Goal: Task Accomplishment & Management: Complete application form

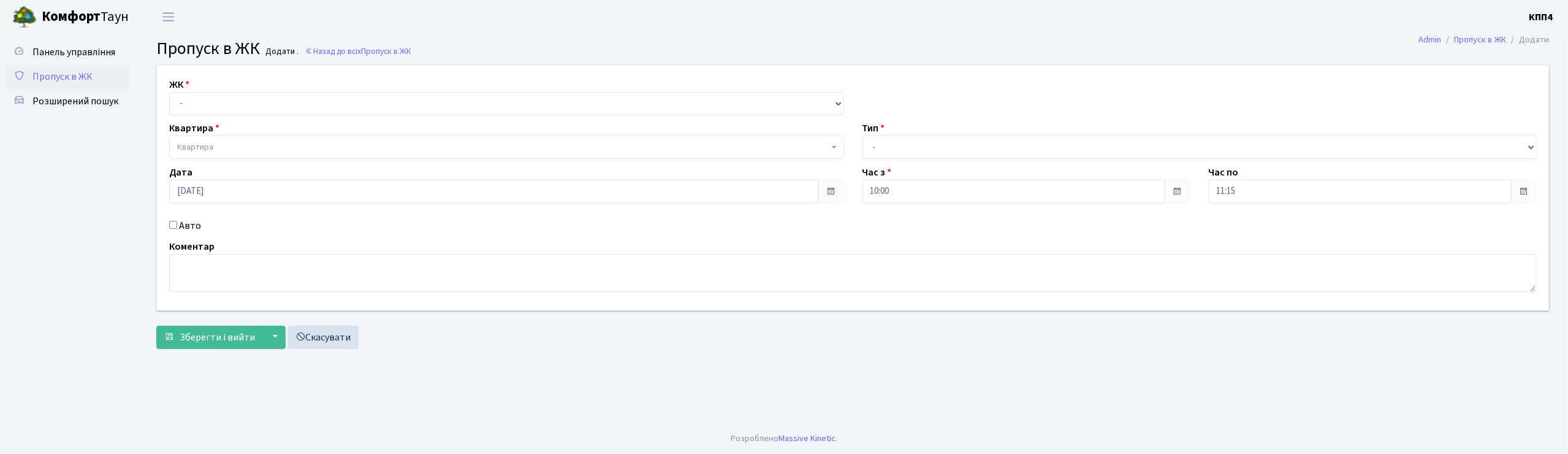
click at [174, 226] on input "Авто" at bounding box center [174, 225] width 8 height 8
checkbox input "true"
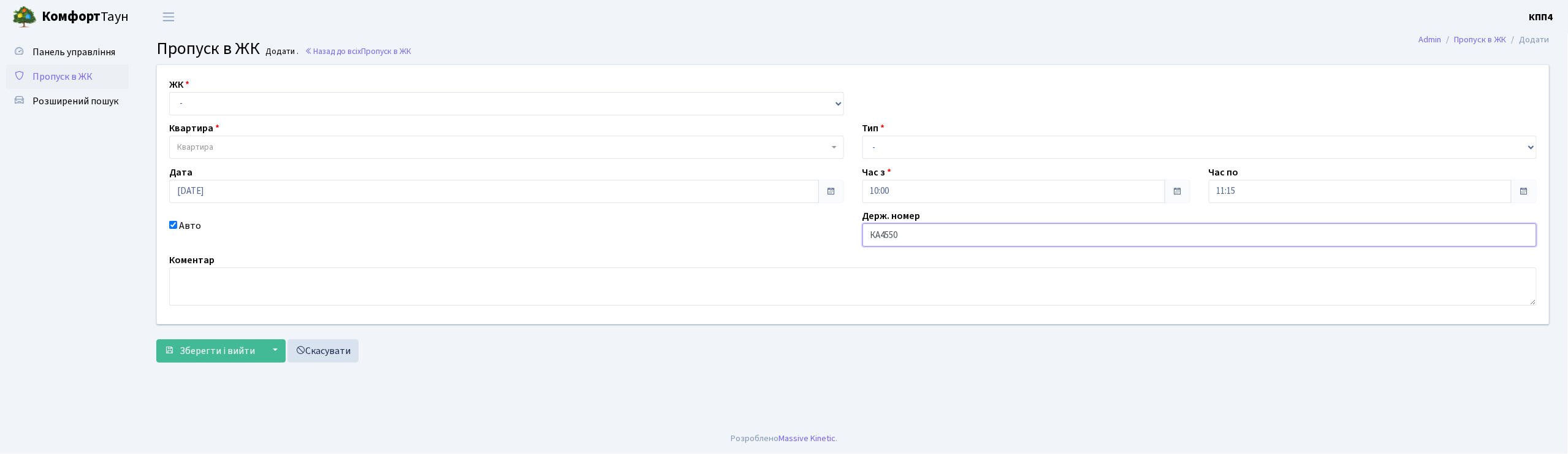
type input "КА4550ІС"
click at [229, 105] on select "- КТ, вул. Регенераторна, 4 КТ2, просп. [STREET_ADDRESS] [STREET_ADDRESS] [PERS…" at bounding box center [507, 104] width 675 height 23
select select "271"
click at [169, 92] on select "- КТ, вул. Регенераторна, 4 КТ2, просп. [STREET_ADDRESS] [STREET_ADDRESS] [PERS…" at bounding box center [507, 104] width 675 height 23
select select
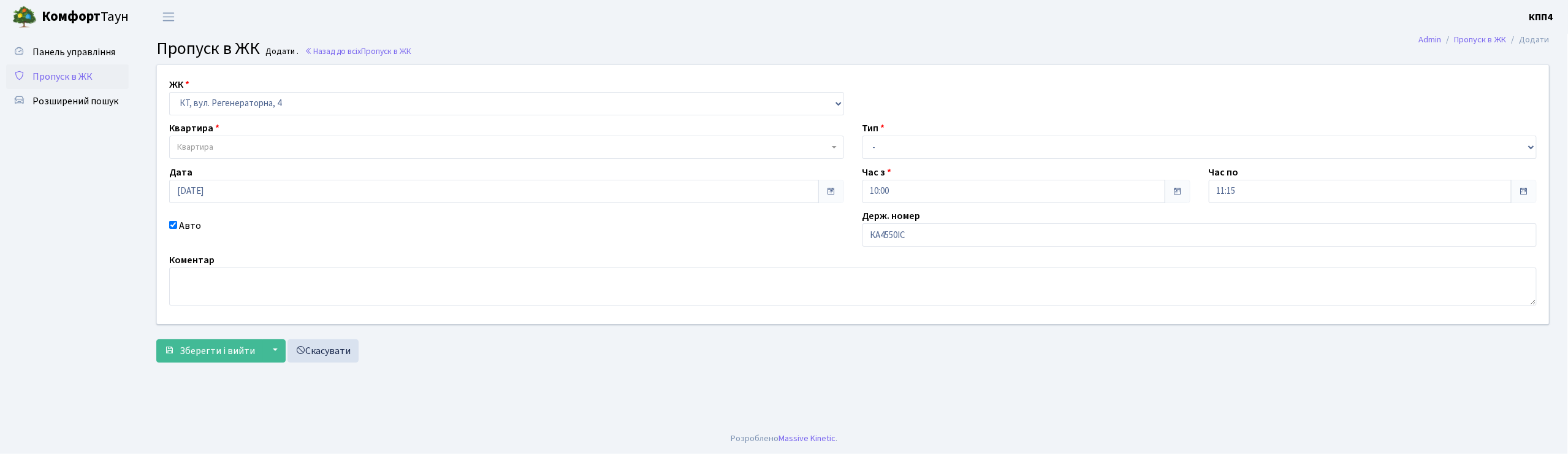
click at [234, 138] on span "Квартира" at bounding box center [507, 147] width 675 height 23
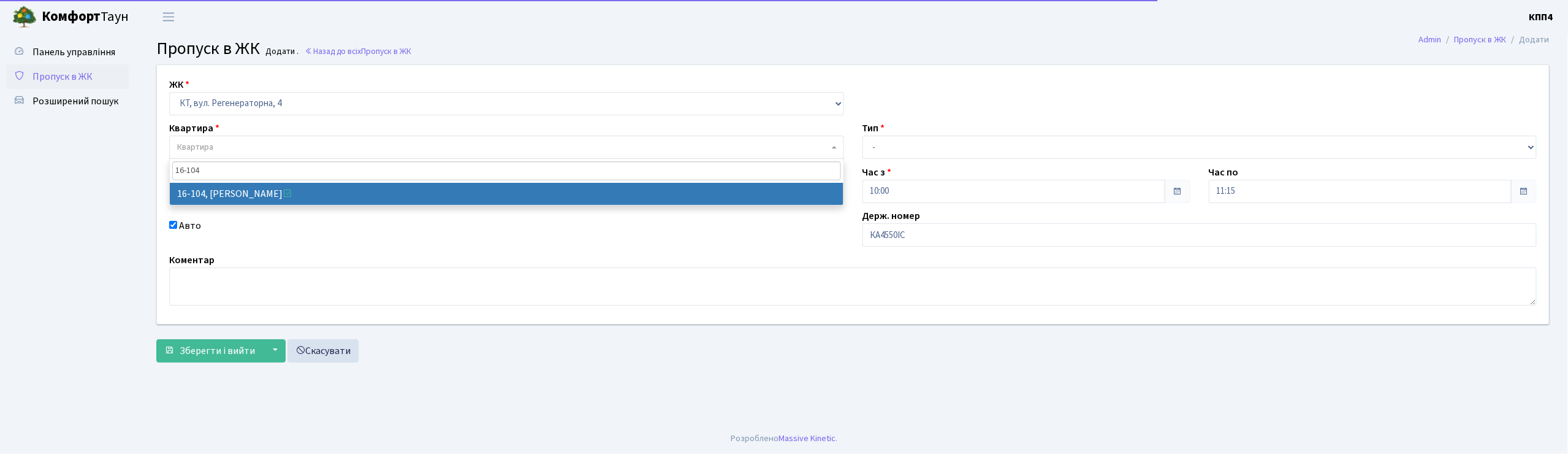
type input "16-104"
select select "8665"
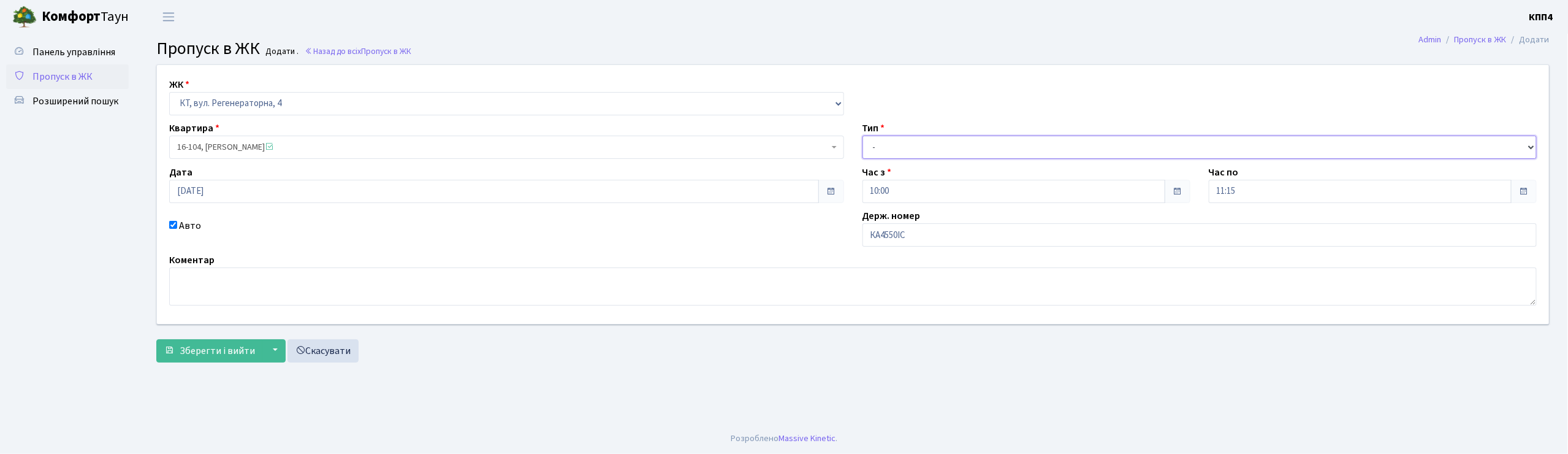
click at [893, 146] on select "- Доставка Таксі Гості Сервіс" at bounding box center [1200, 147] width 675 height 23
select select "2"
click at [862, 136] on select "- Доставка Таксі Гості Сервіс" at bounding box center [1200, 147] width 675 height 23
click at [243, 352] on span "Зберегти і вийти" at bounding box center [217, 351] width 75 height 14
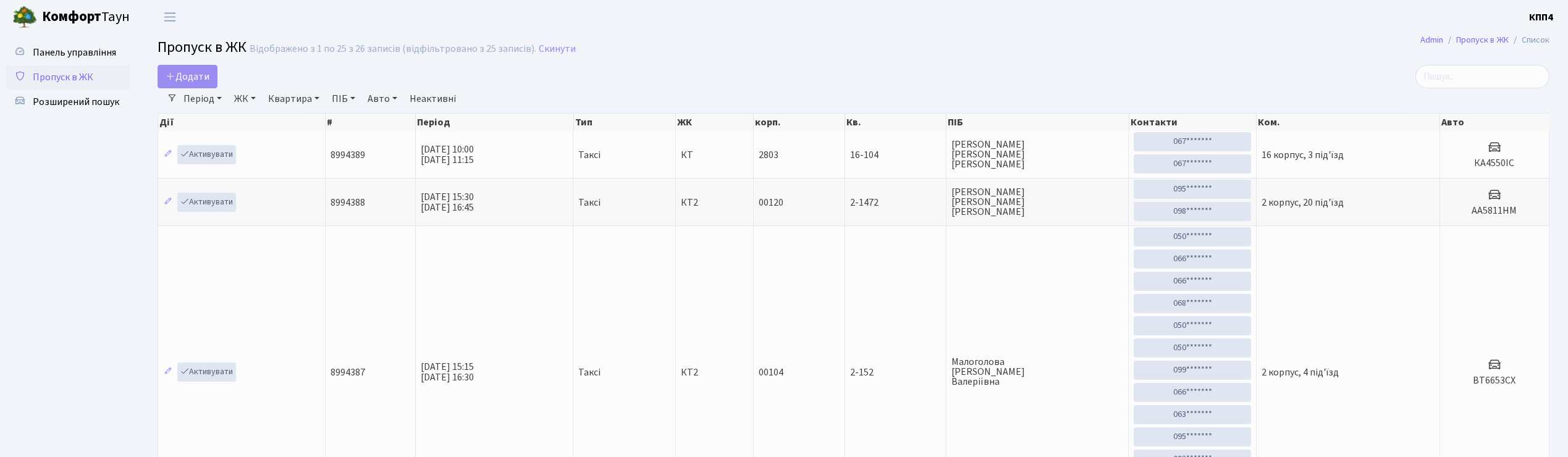
select select "25"
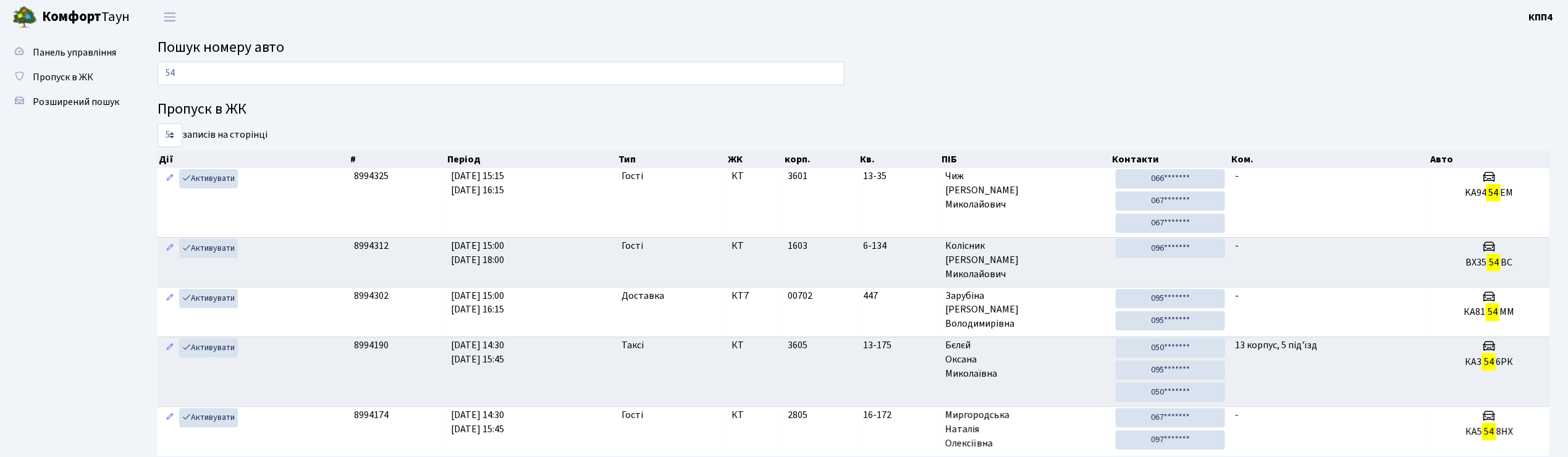
type input "5"
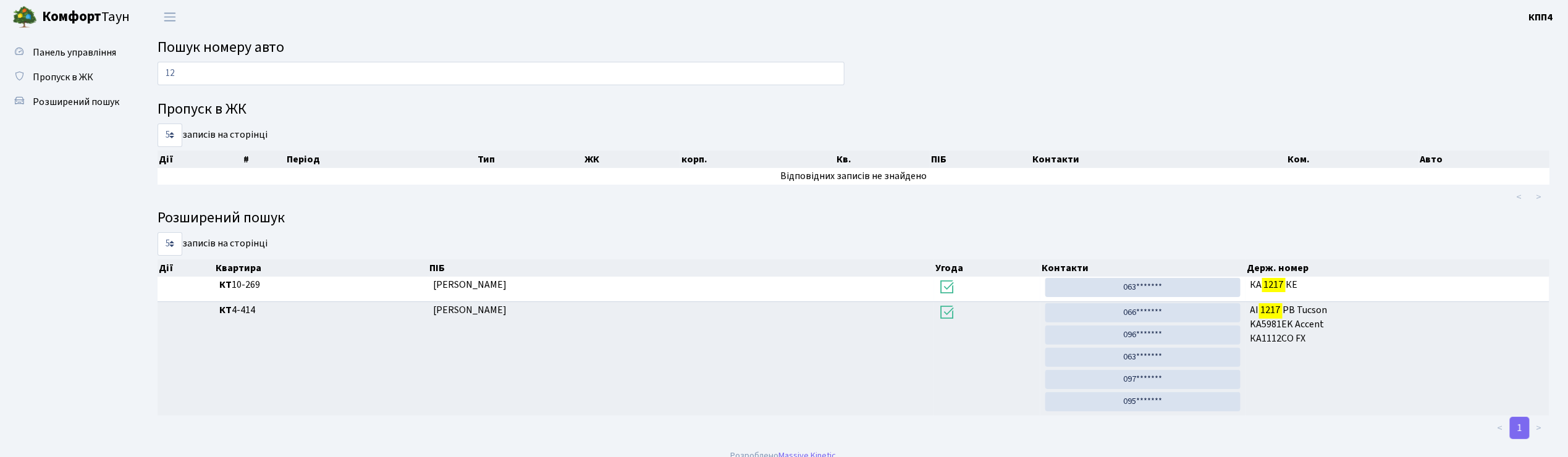
type input "1"
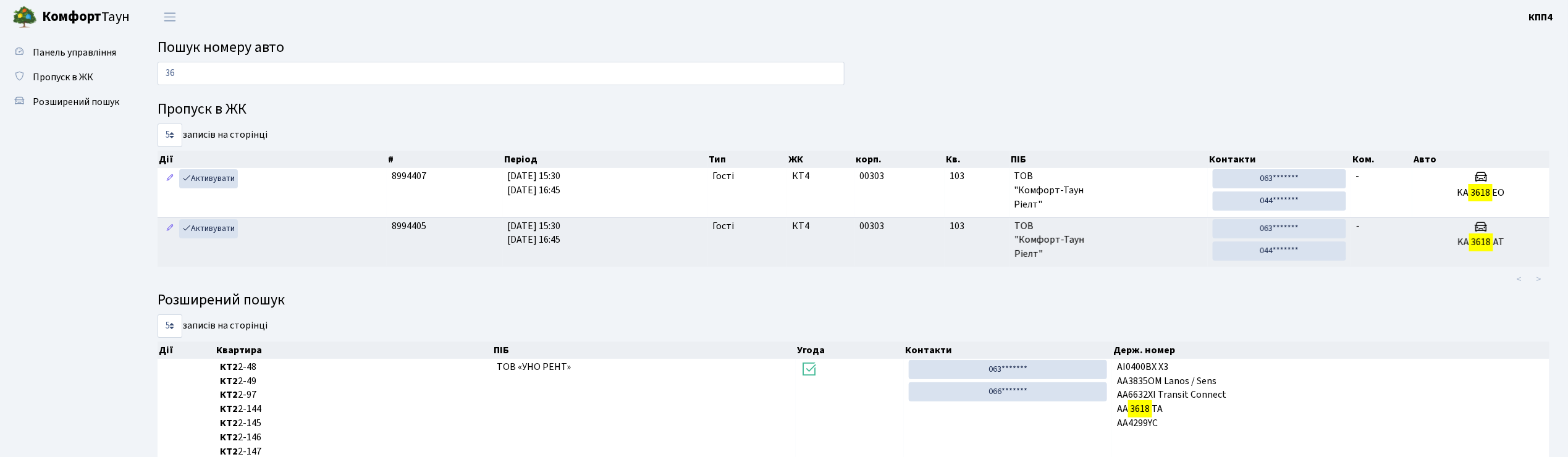
type input "3"
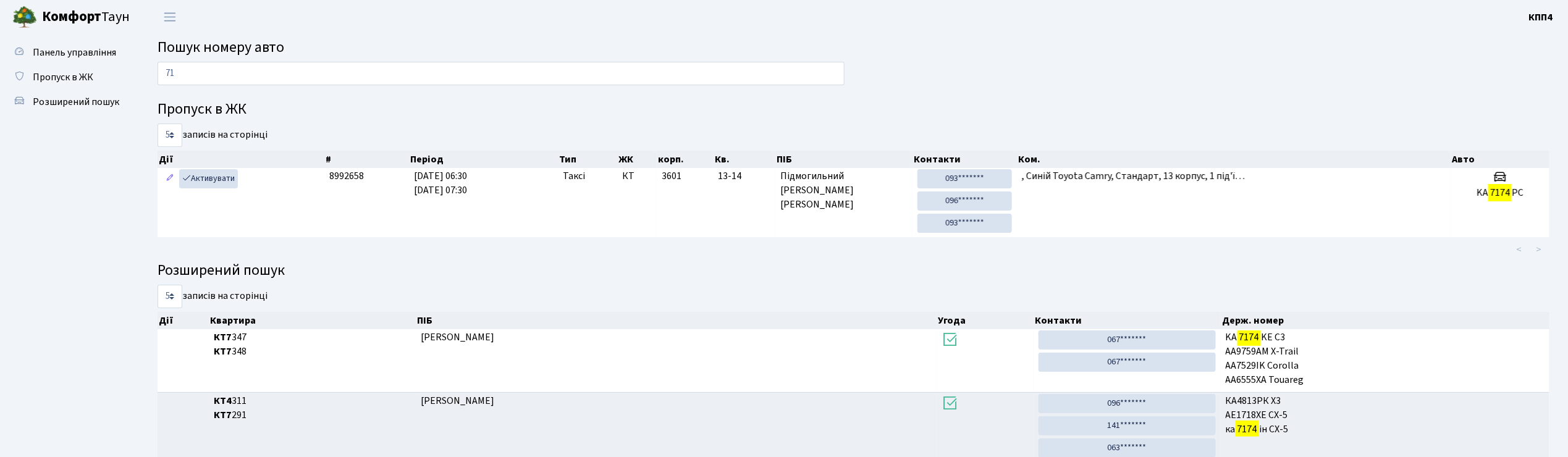
type input "7"
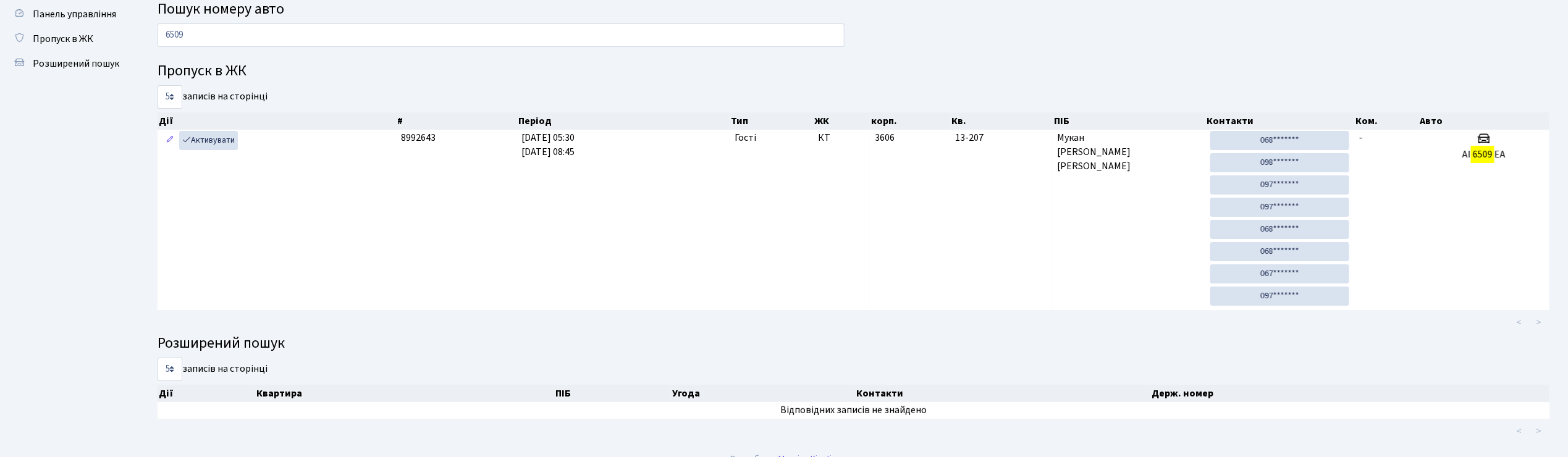
scroll to position [58, 0]
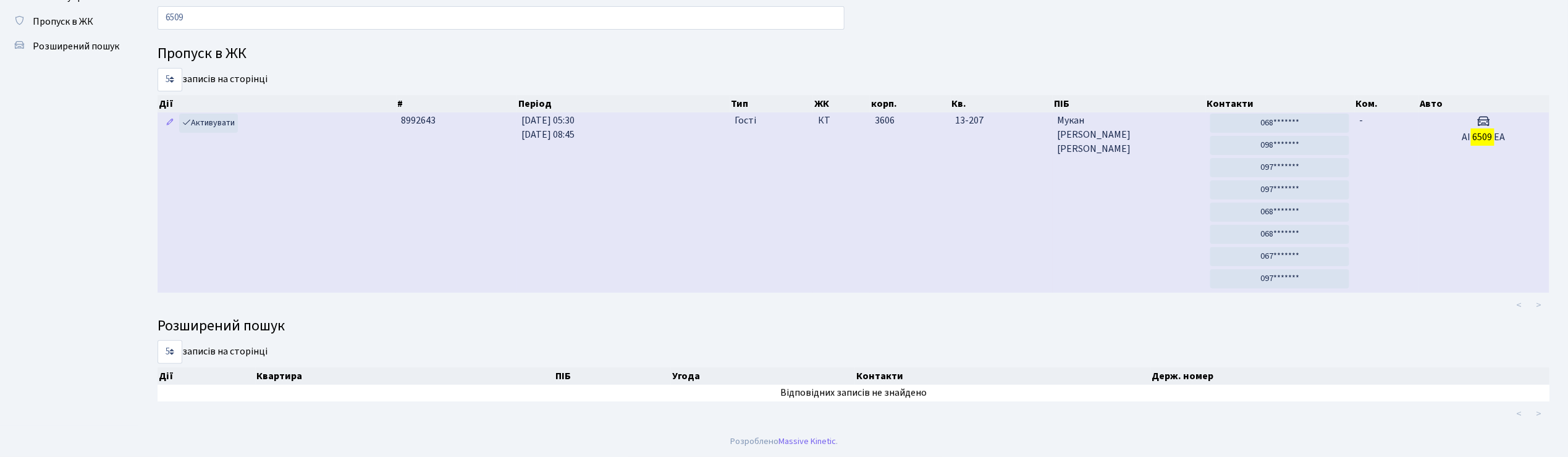
type input "6509"
click at [1384, 165] on td "-" at bounding box center [1386, 203] width 64 height 180
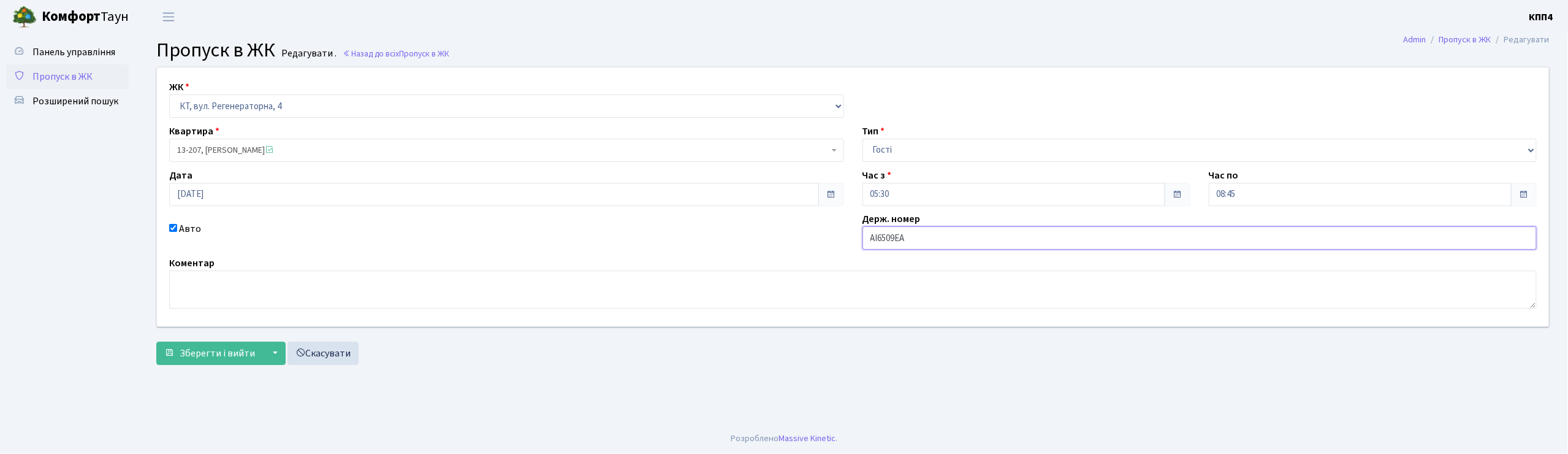
click at [918, 239] on input "АІ6509ЕА" at bounding box center [1200, 238] width 675 height 23
type input "АІ6509РХ"
click at [218, 356] on span "Зберегти і вийти" at bounding box center [217, 354] width 75 height 14
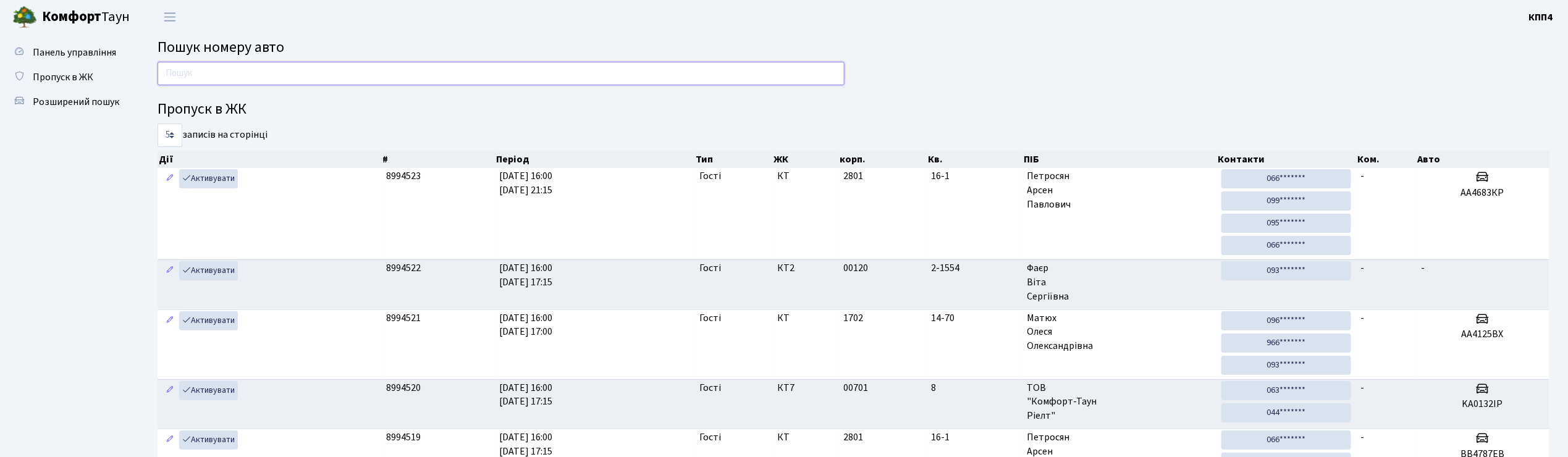
click at [223, 70] on input "text" at bounding box center [501, 73] width 687 height 23
click at [342, 18] on header "Комфорт Таун КПП4 Мій обліковий запис Вийти" at bounding box center [784, 17] width 1568 height 34
click at [206, 75] on input "text" at bounding box center [501, 73] width 687 height 23
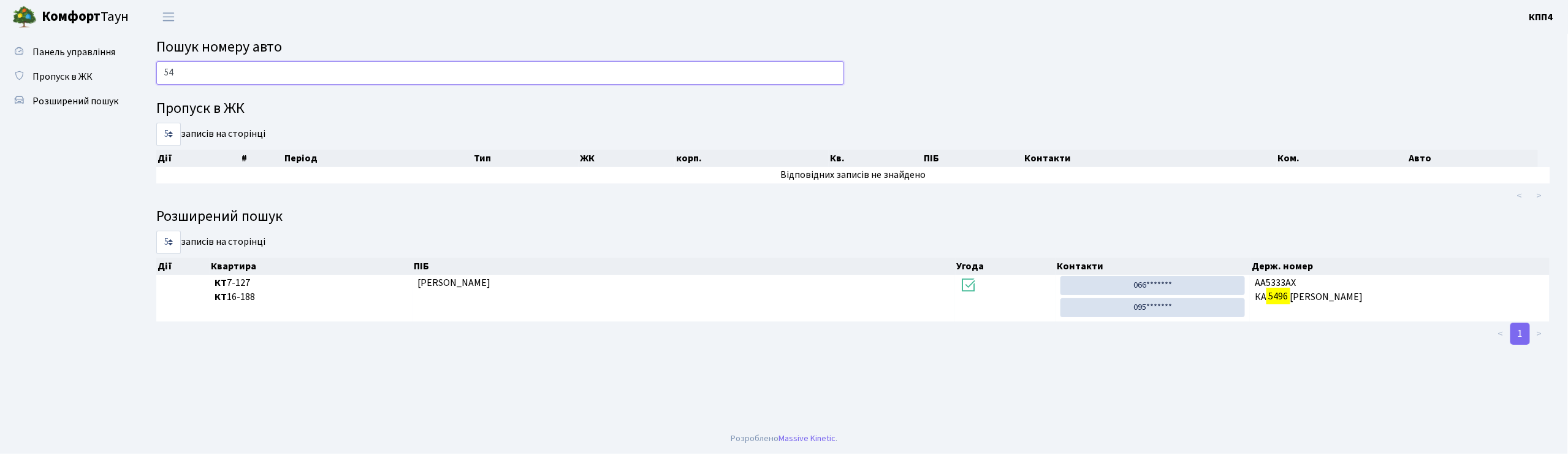
type input "5"
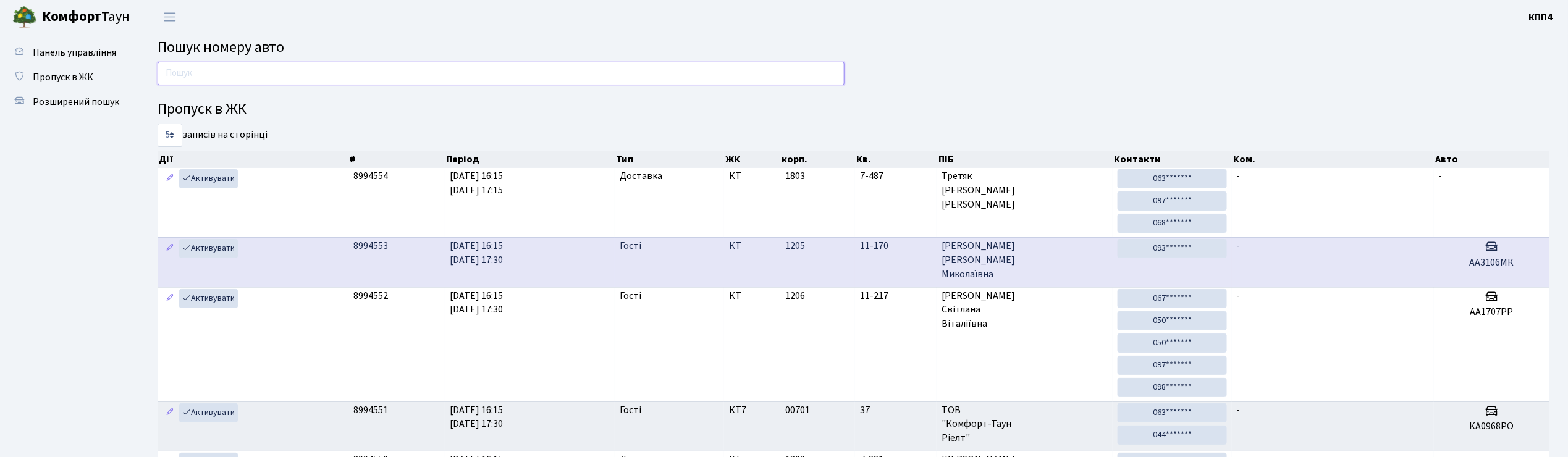
type input "9"
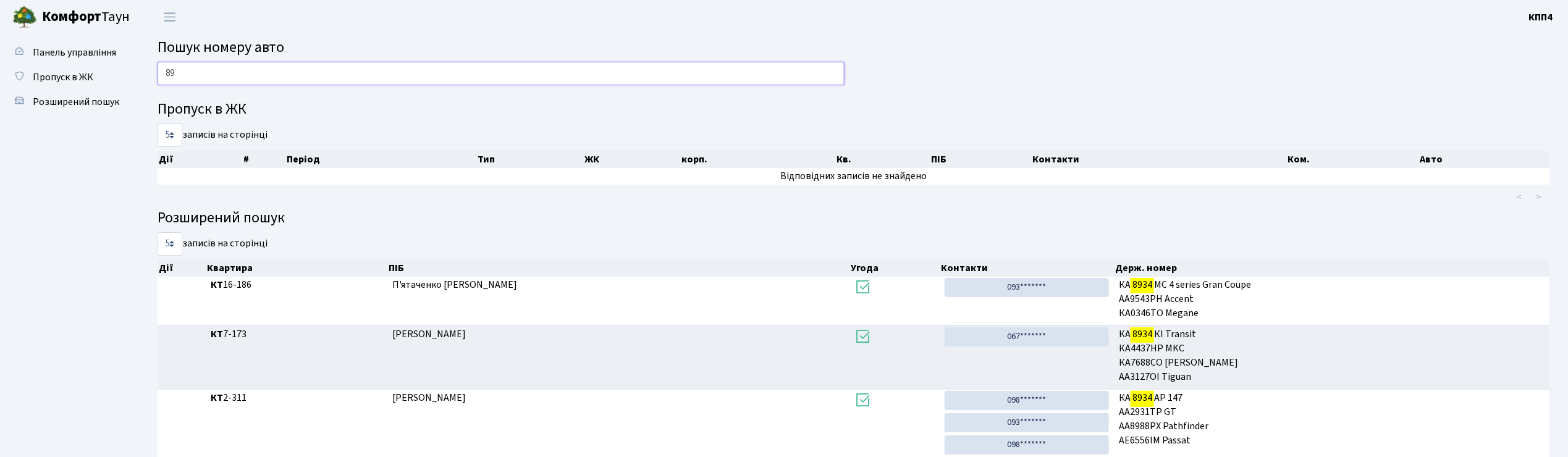
type input "8"
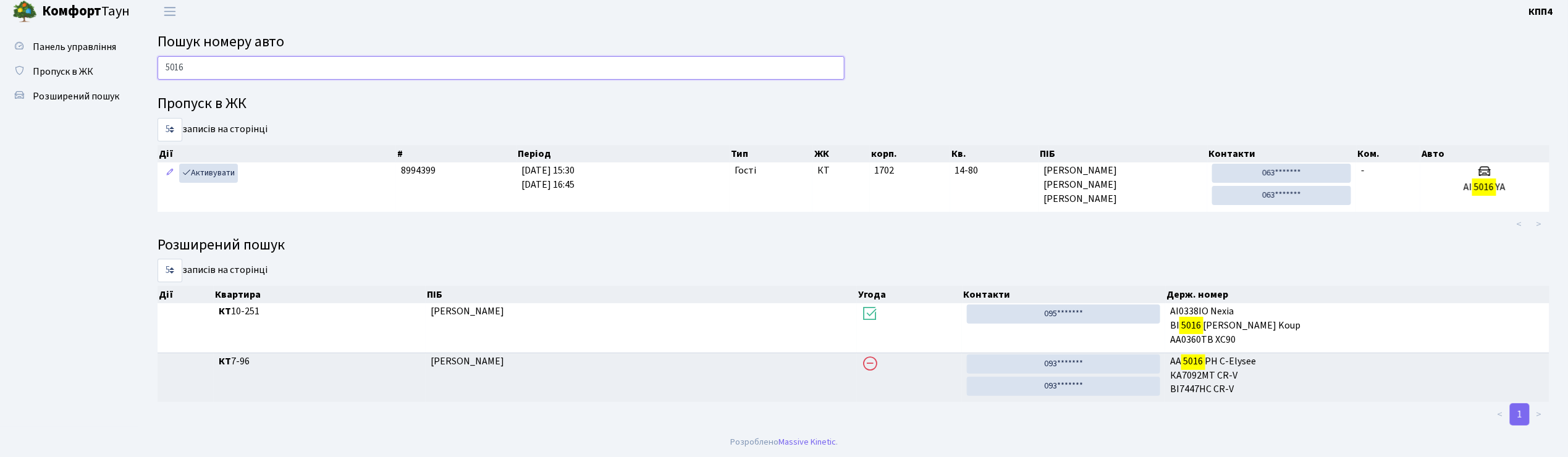
scroll to position [6, 0]
type input "5"
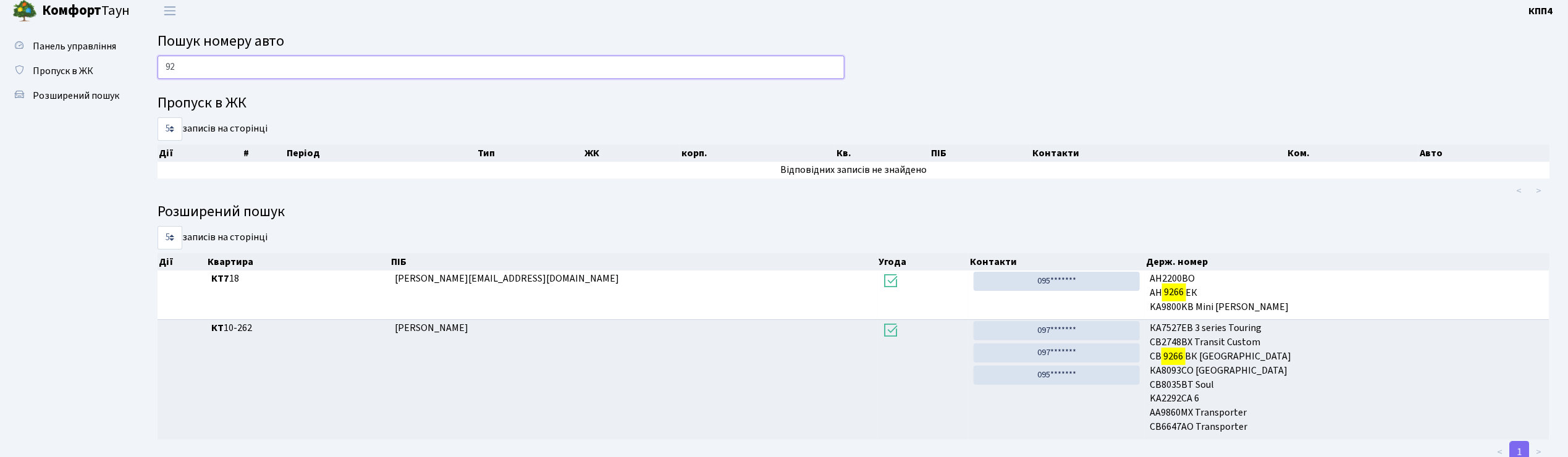
type input "9"
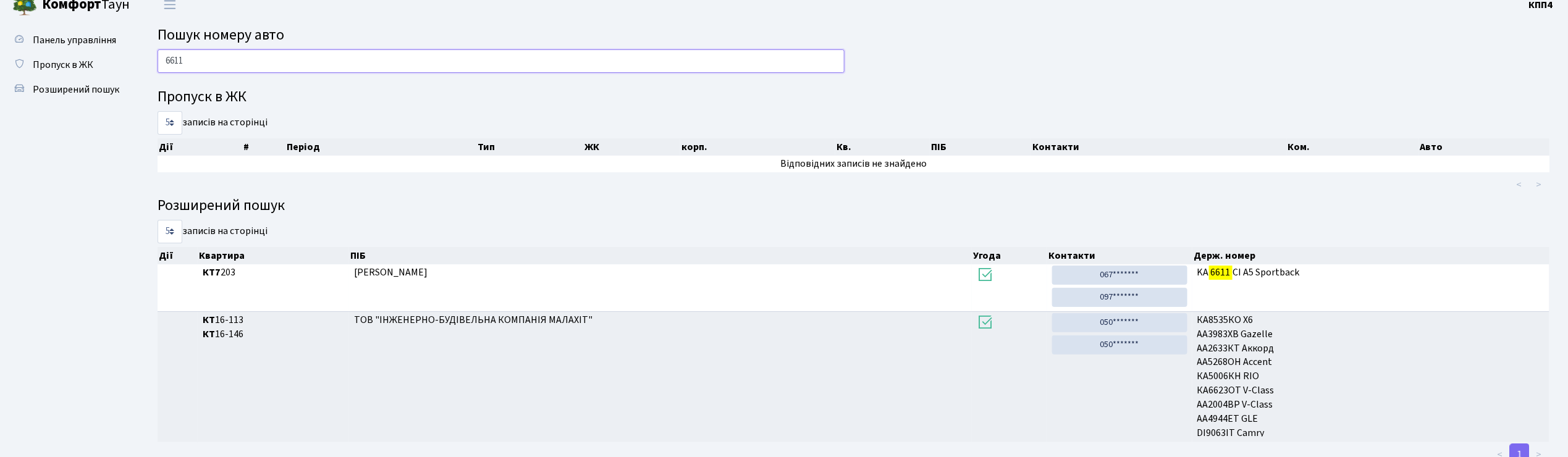
scroll to position [0, 0]
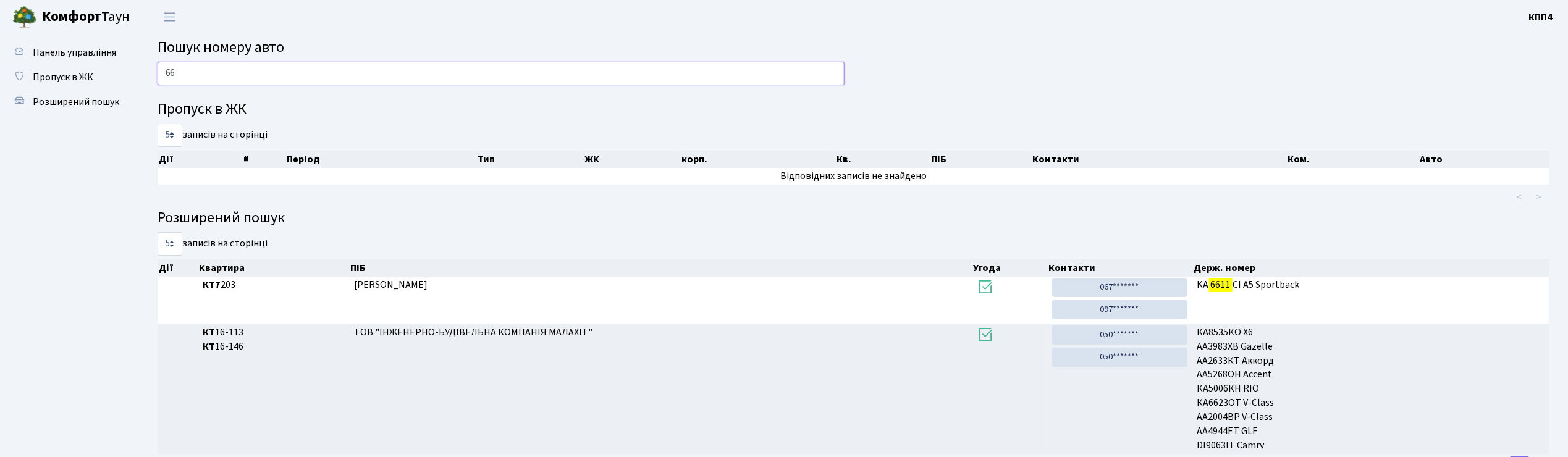
type input "6"
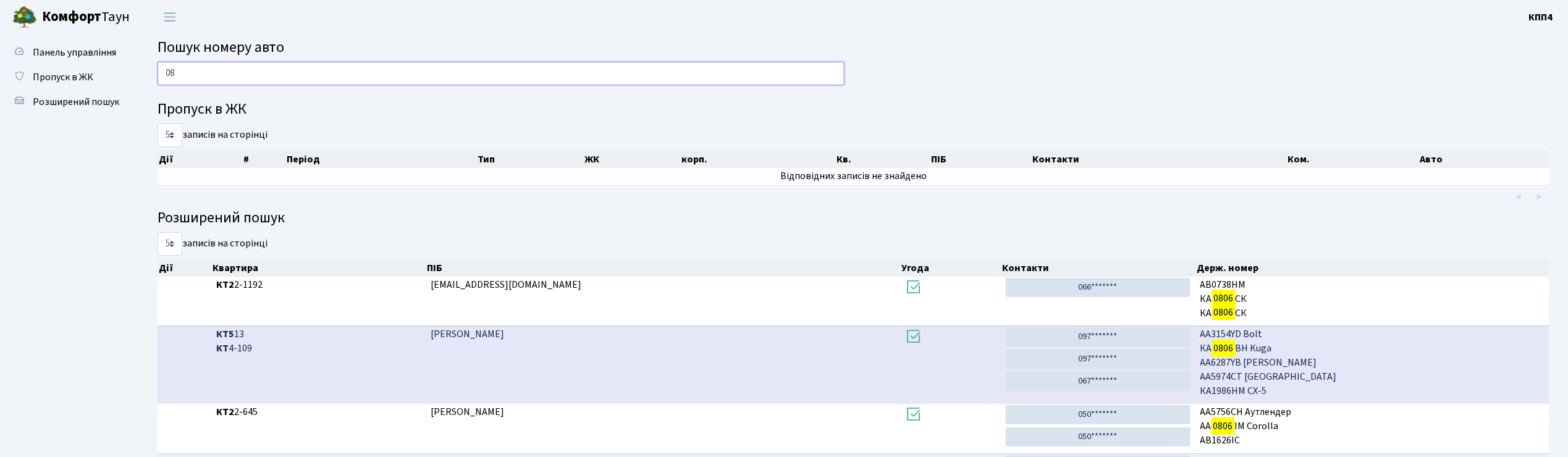
type input "0"
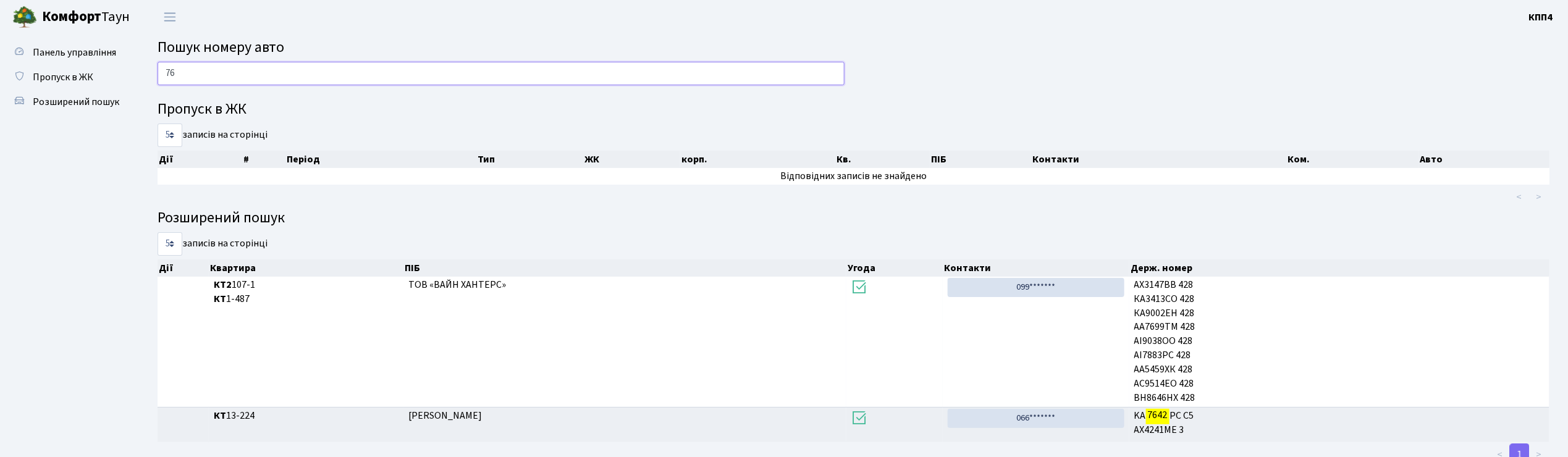
type input "7"
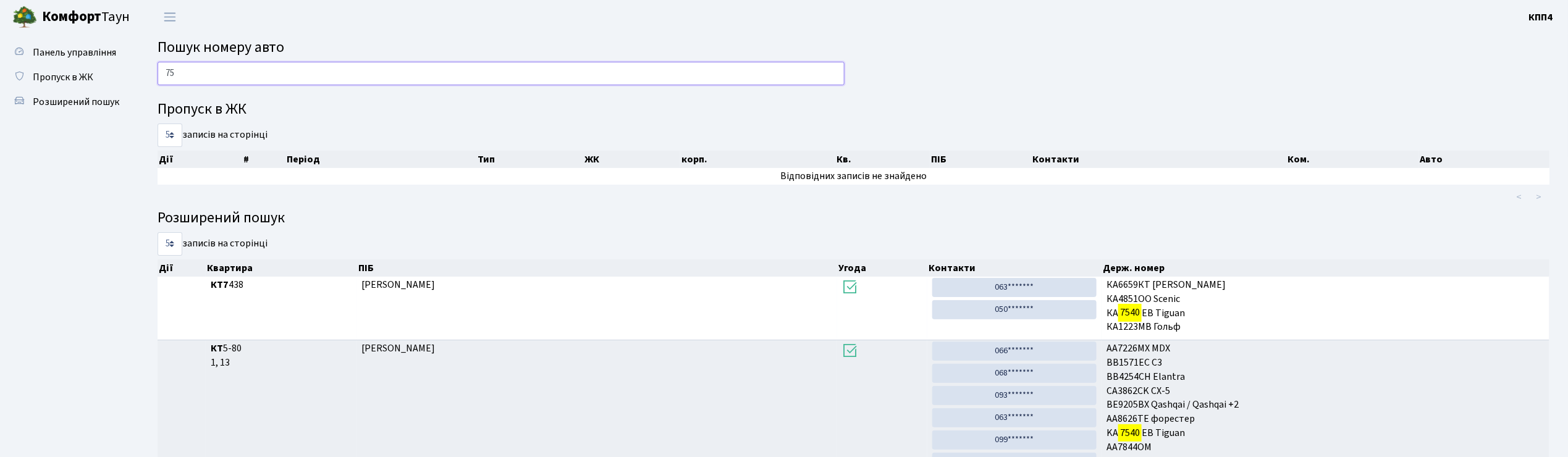
type input "7"
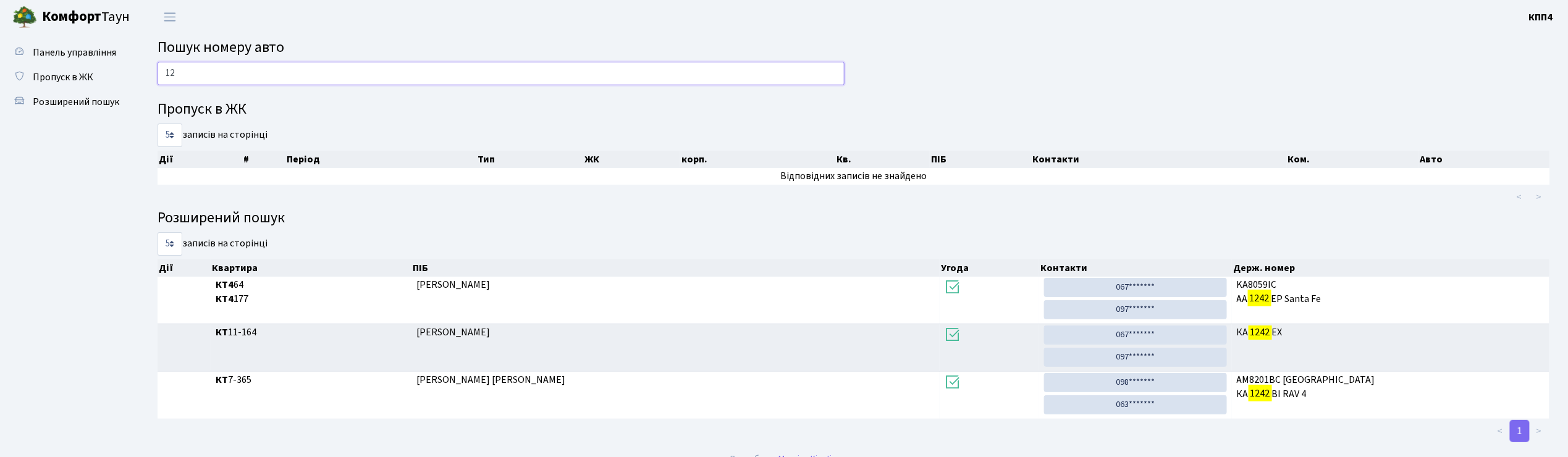
type input "1"
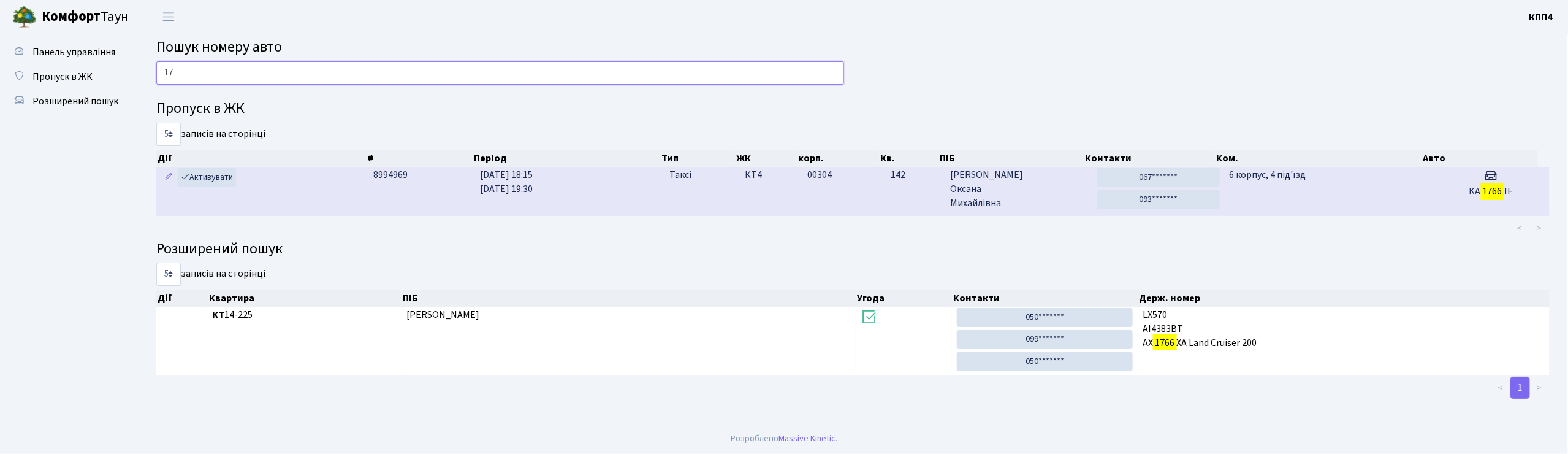
type input "1"
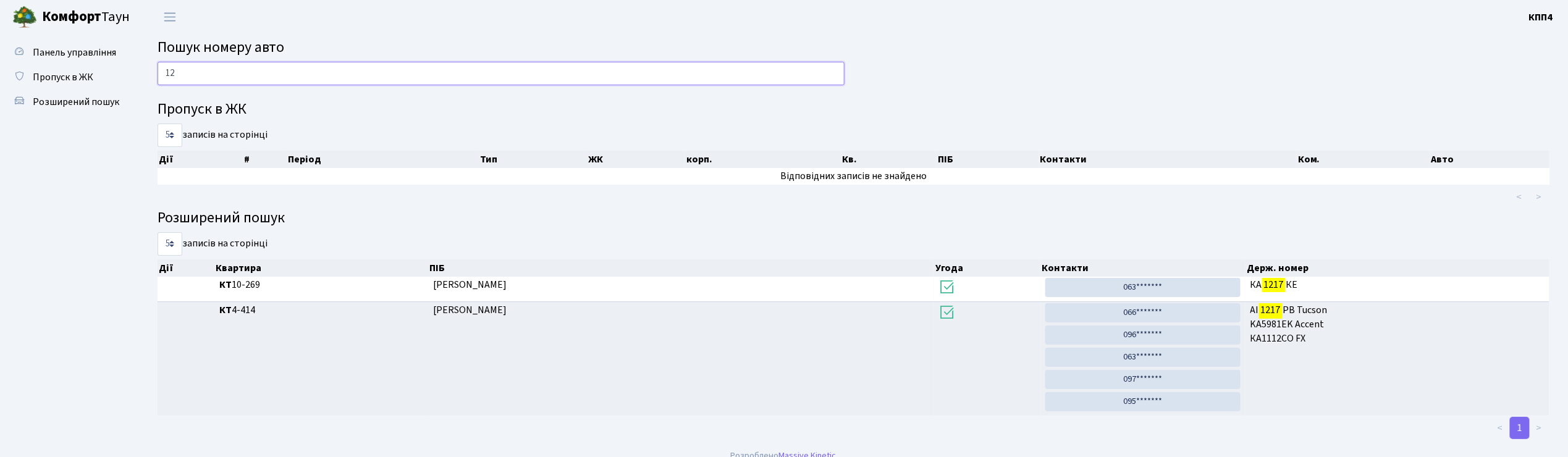
type input "1"
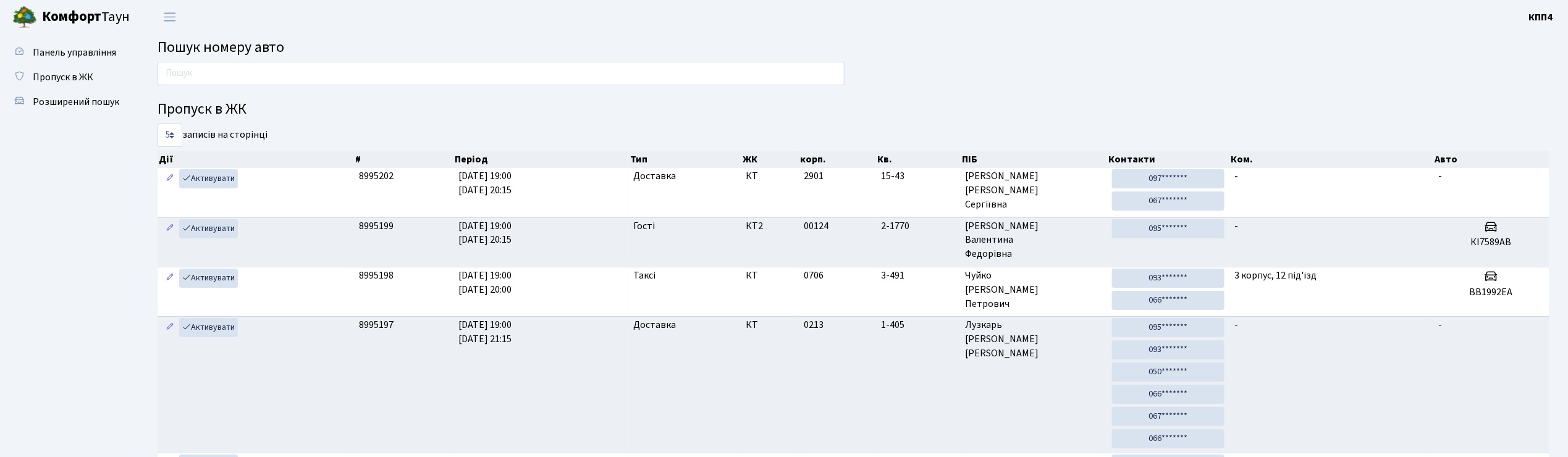
click at [57, 225] on ul "Панель управління Пропуск в ЖК Розширений пошук" at bounding box center [68, 458] width 124 height 836
click at [161, 77] on input "text" at bounding box center [501, 73] width 687 height 23
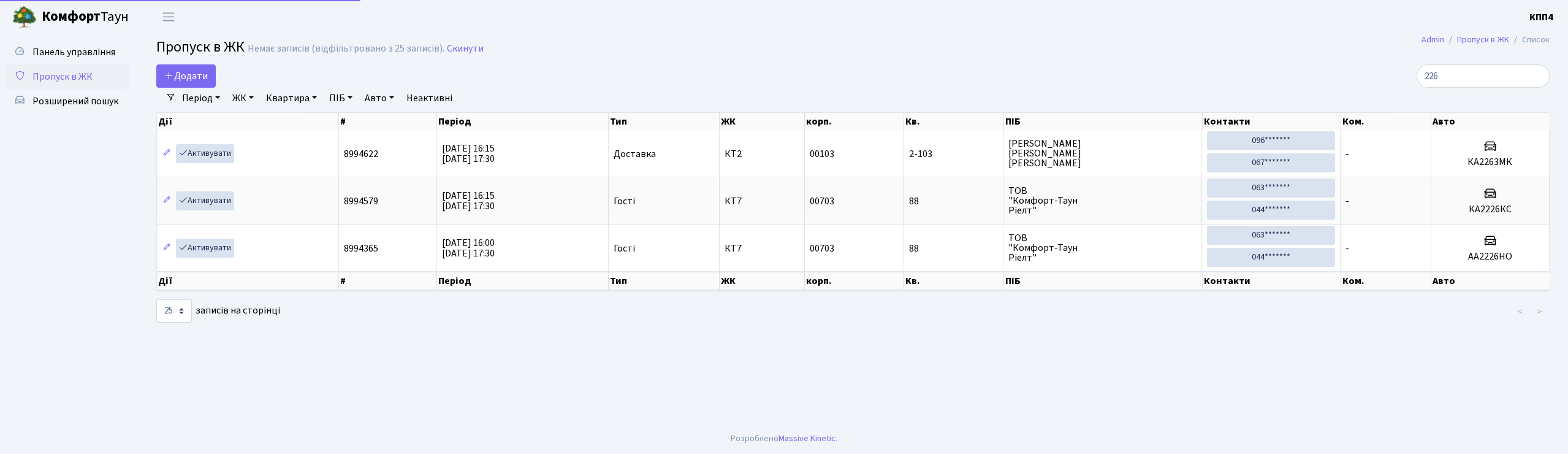
select select "25"
type input "226"
click at [197, 80] on span "Додати" at bounding box center [186, 76] width 43 height 14
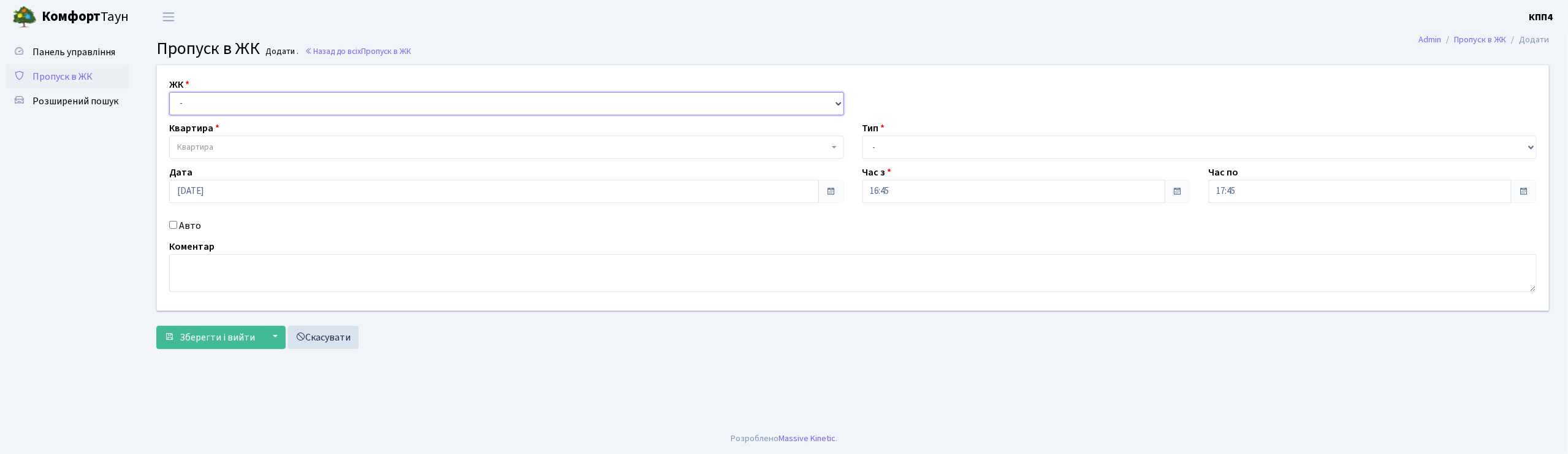
click at [206, 103] on select "- КТ, вул. Регенераторна, 4 КТ2, просп. [STREET_ADDRESS] [STREET_ADDRESS] [PERS…" at bounding box center [507, 104] width 675 height 23
click at [87, 77] on span "Пропуск в ЖК" at bounding box center [62, 77] width 60 height 14
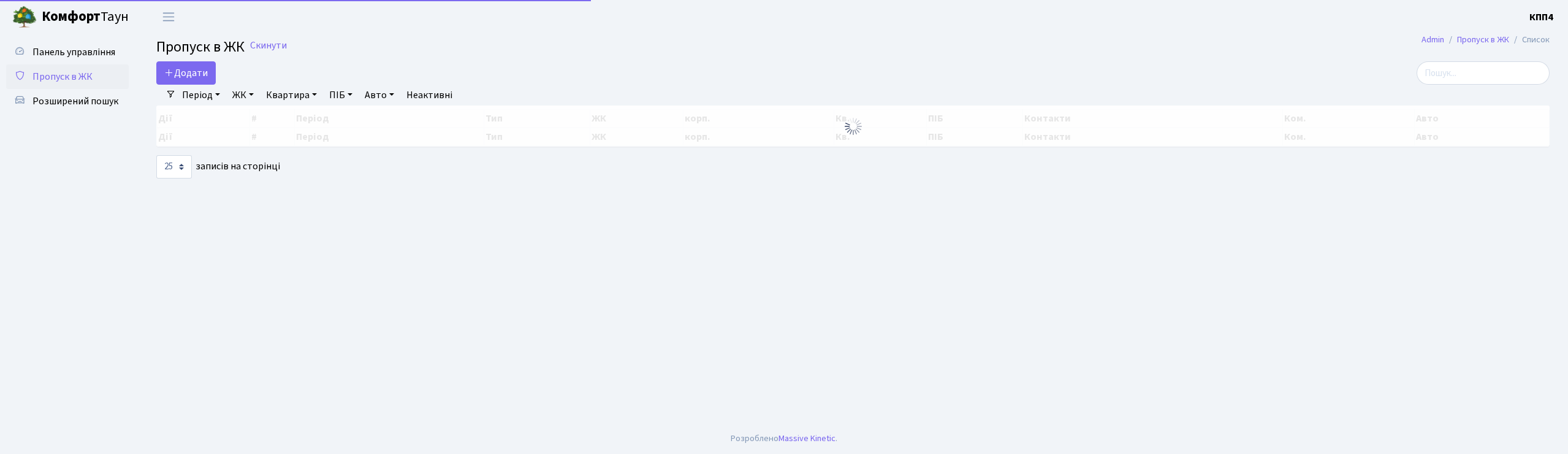
select select "25"
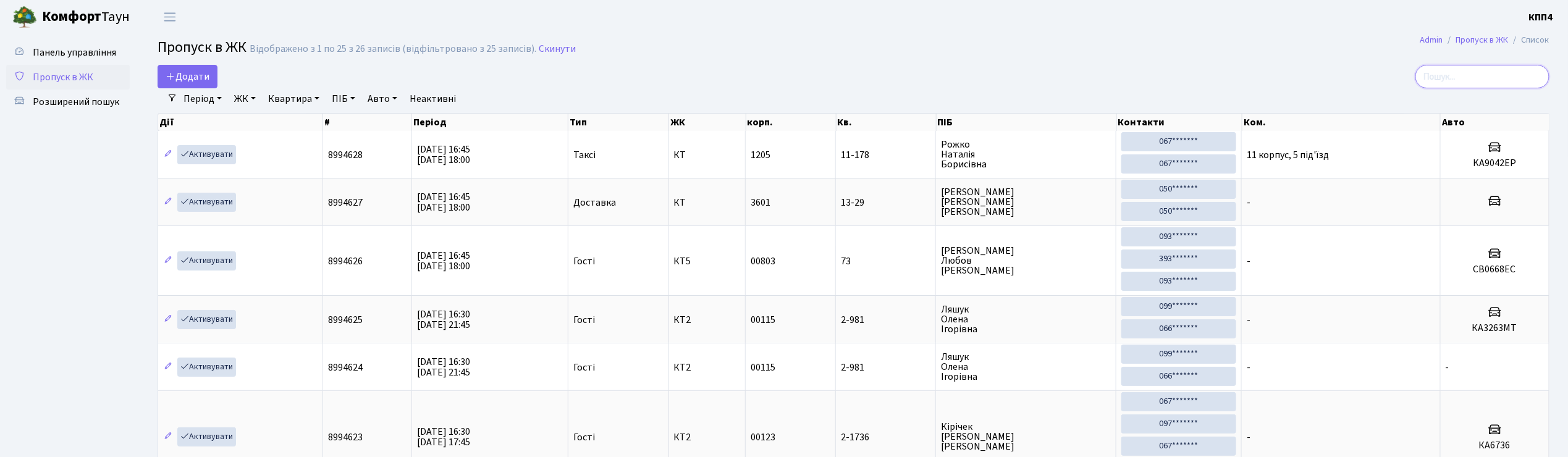
click at [1452, 81] on input "search" at bounding box center [1483, 77] width 134 height 23
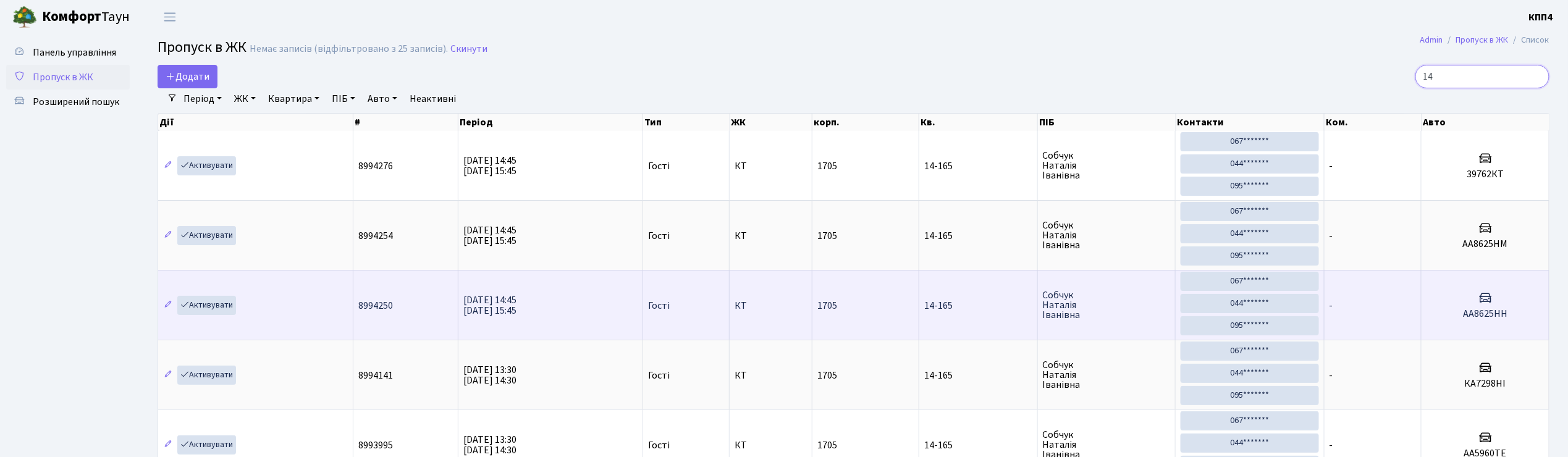
type input "1"
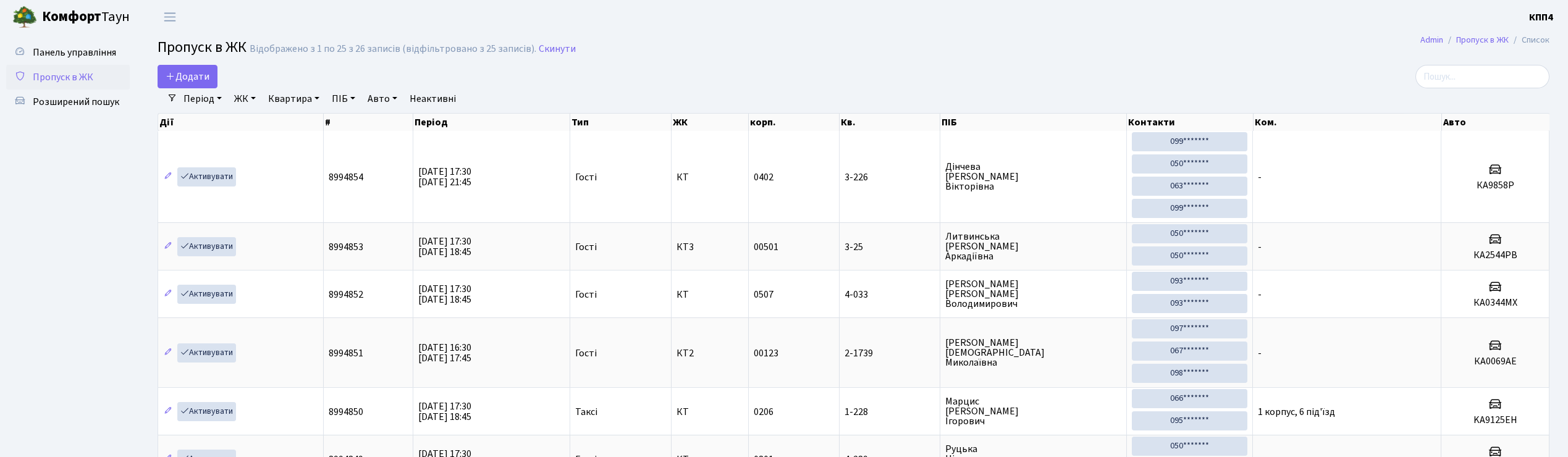
select select "25"
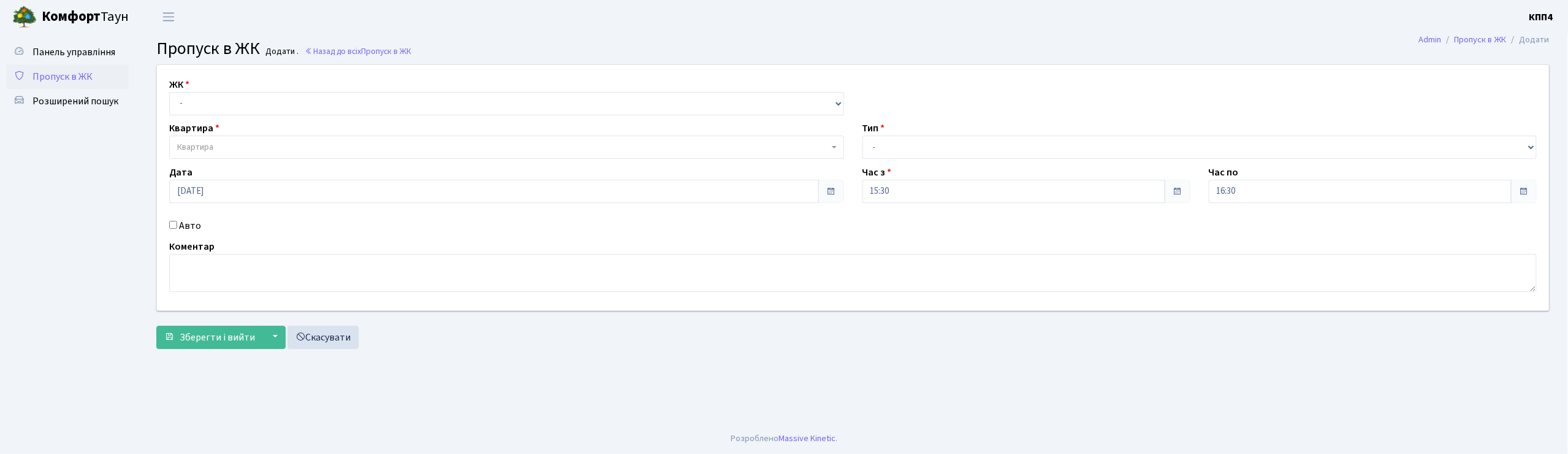
click at [172, 225] on input "Авто" at bounding box center [174, 225] width 8 height 8
checkbox input "true"
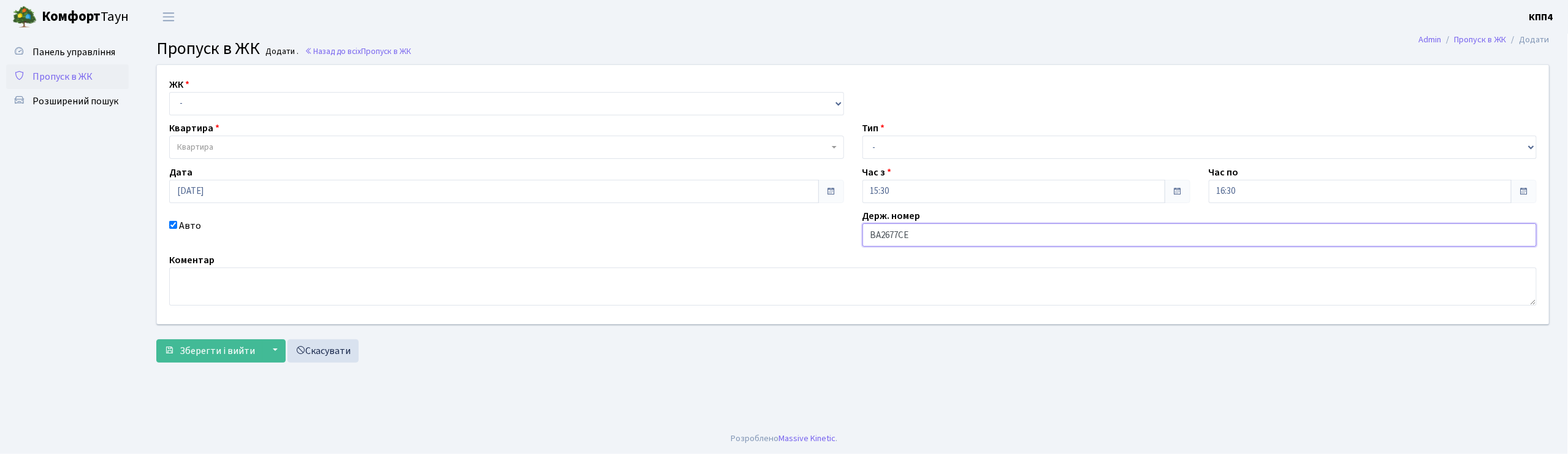
type input "ВА2677СЕ"
click at [189, 106] on select "- КТ, вул. Регенераторна, 4 КТ2, просп. Соборності, 17 КТ3, вул. Березнева, 16 …" at bounding box center [507, 104] width 675 height 23
select select "271"
click at [169, 92] on select "- КТ, вул. Регенераторна, 4 КТ2, просп. Соборності, 17 КТ3, вул. Березнева, 16 …" at bounding box center [507, 104] width 675 height 23
select select
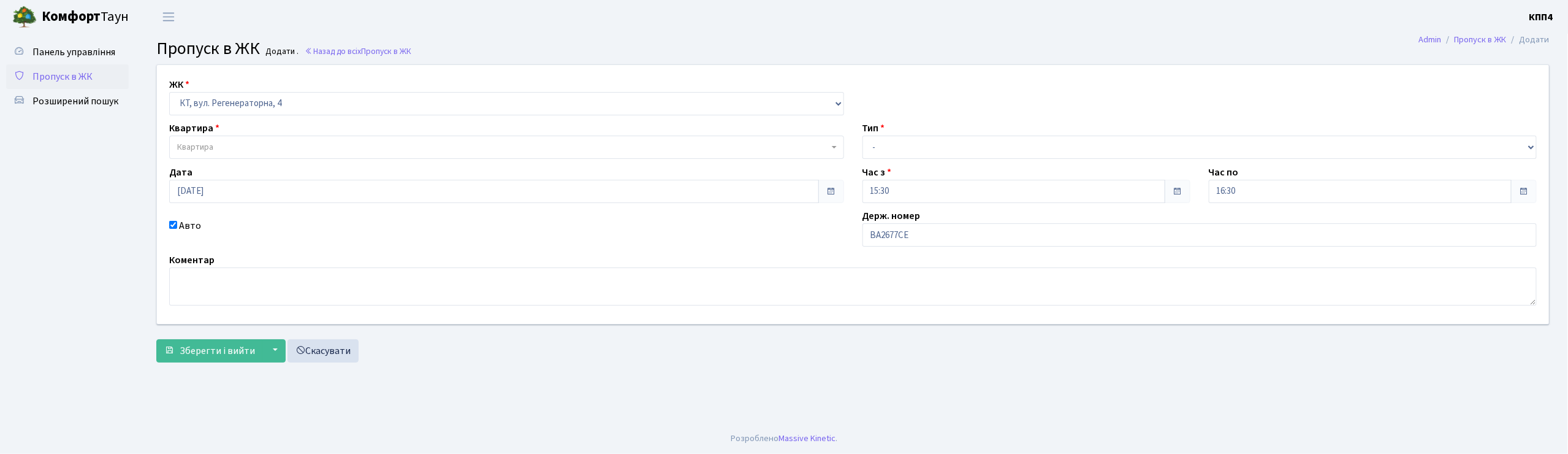
click at [189, 145] on span "Квартира" at bounding box center [195, 147] width 36 height 12
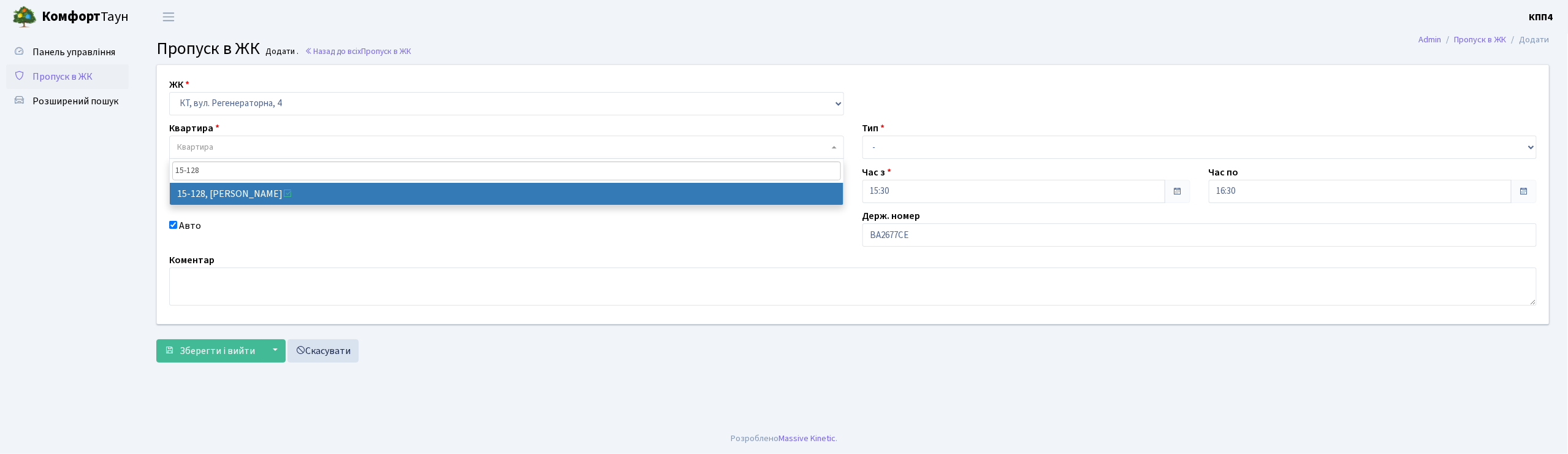
type input "15-128"
select select "8903"
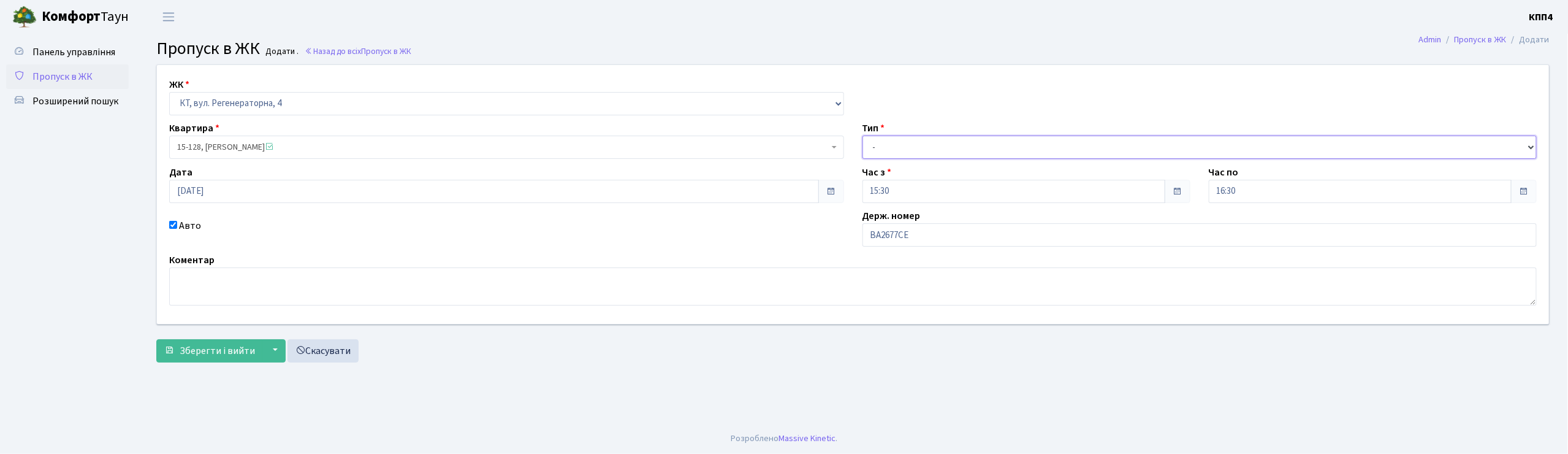
click at [881, 150] on select "- Доставка Таксі Гості Сервіс" at bounding box center [1200, 147] width 675 height 23
select select "2"
click at [862, 136] on select "- Доставка Таксі Гості Сервіс" at bounding box center [1200, 147] width 675 height 23
click at [224, 352] on span "Зберегти і вийти" at bounding box center [217, 351] width 75 height 14
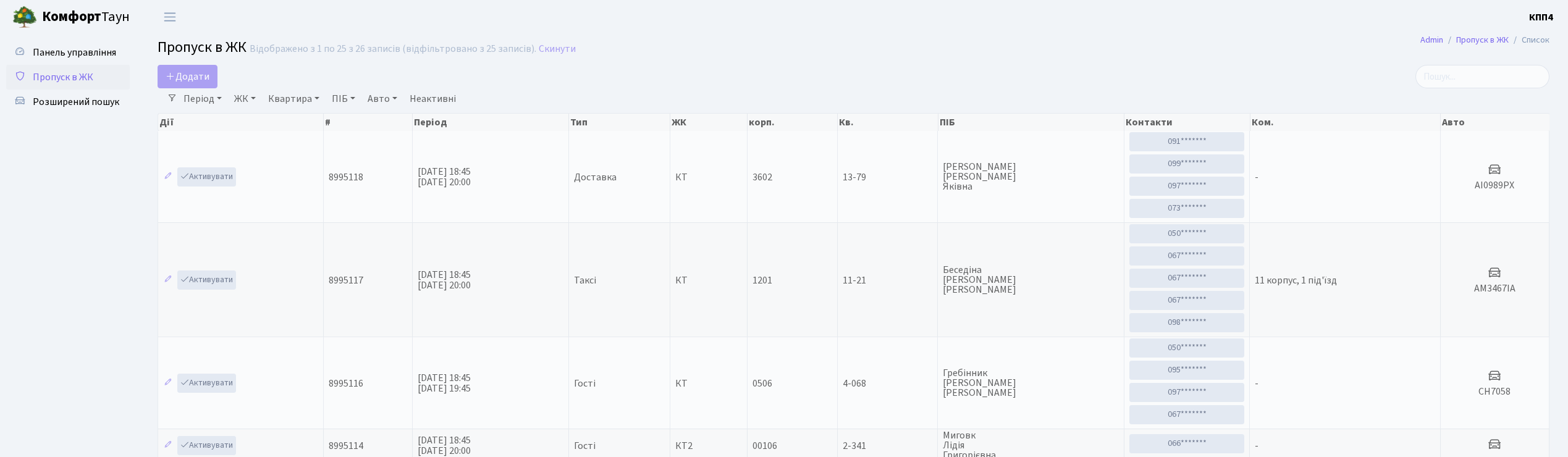
select select "25"
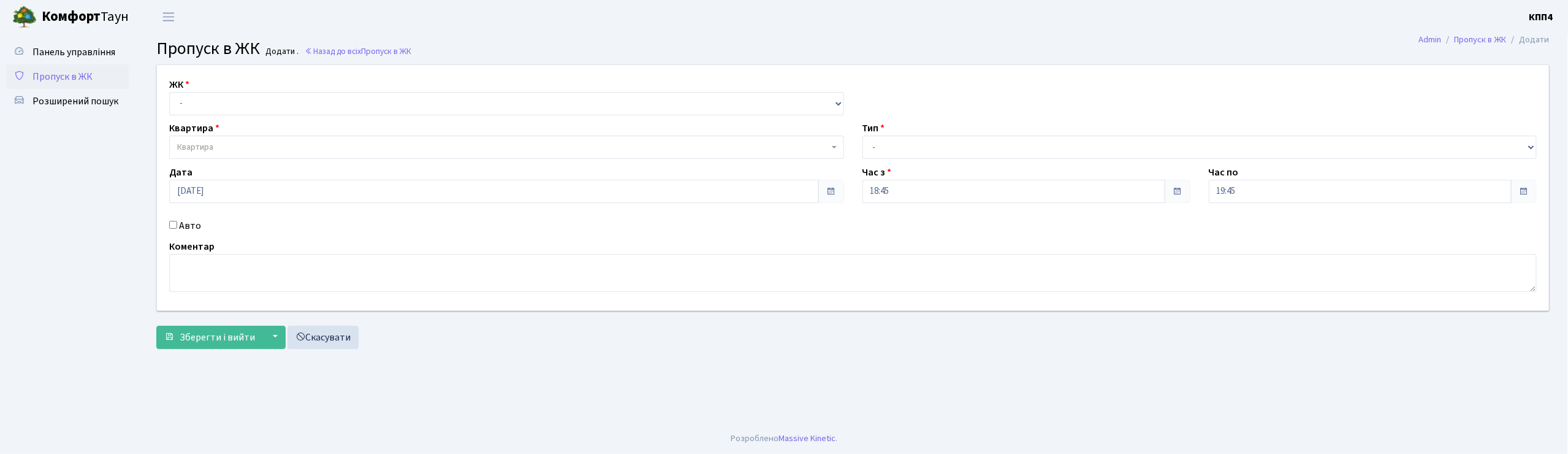
click at [176, 225] on input "Авто" at bounding box center [174, 225] width 8 height 8
checkbox input "true"
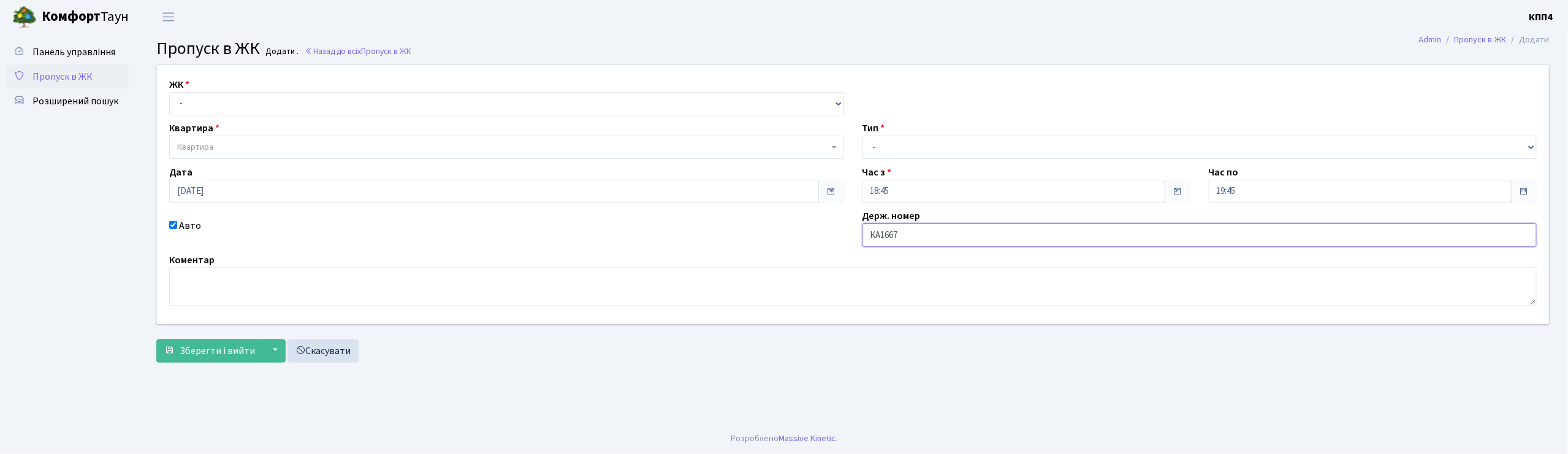
type input "КА1667СХ"
click at [180, 103] on select "- КТ, вул. Регенераторна, 4 КТ2, просп. [STREET_ADDRESS] [STREET_ADDRESS] [PERS…" at bounding box center [507, 104] width 675 height 23
select select "271"
click at [169, 92] on select "- КТ, вул. Регенераторна, 4 КТ2, просп. [STREET_ADDRESS] [STREET_ADDRESS] [PERS…" at bounding box center [507, 104] width 675 height 23
select select
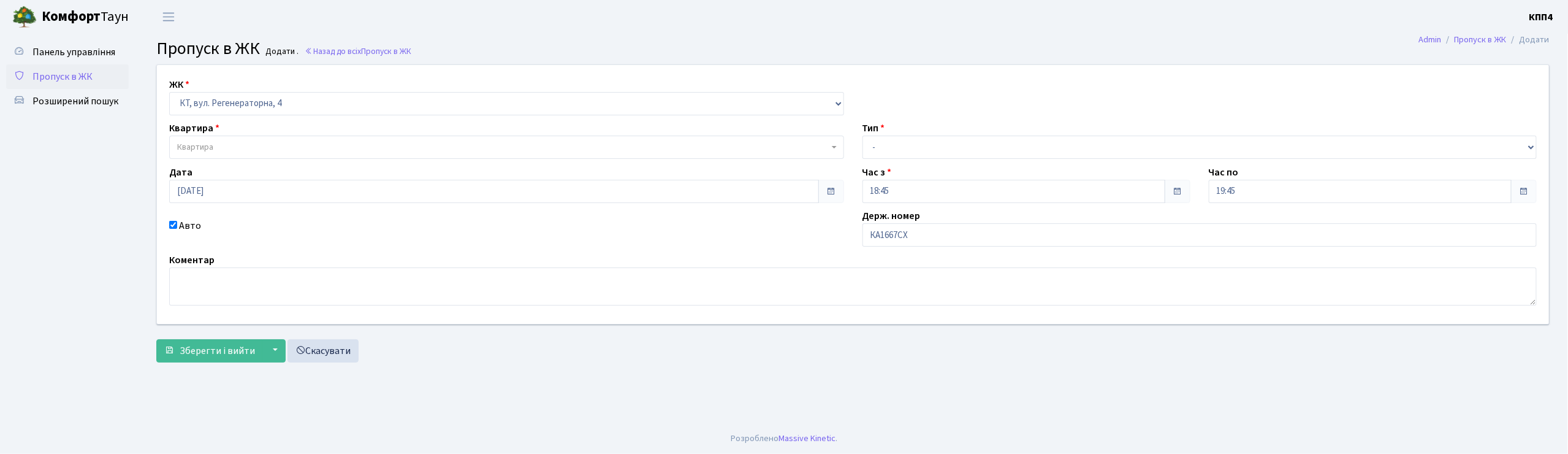
click at [197, 150] on span "Квартира" at bounding box center [195, 147] width 36 height 12
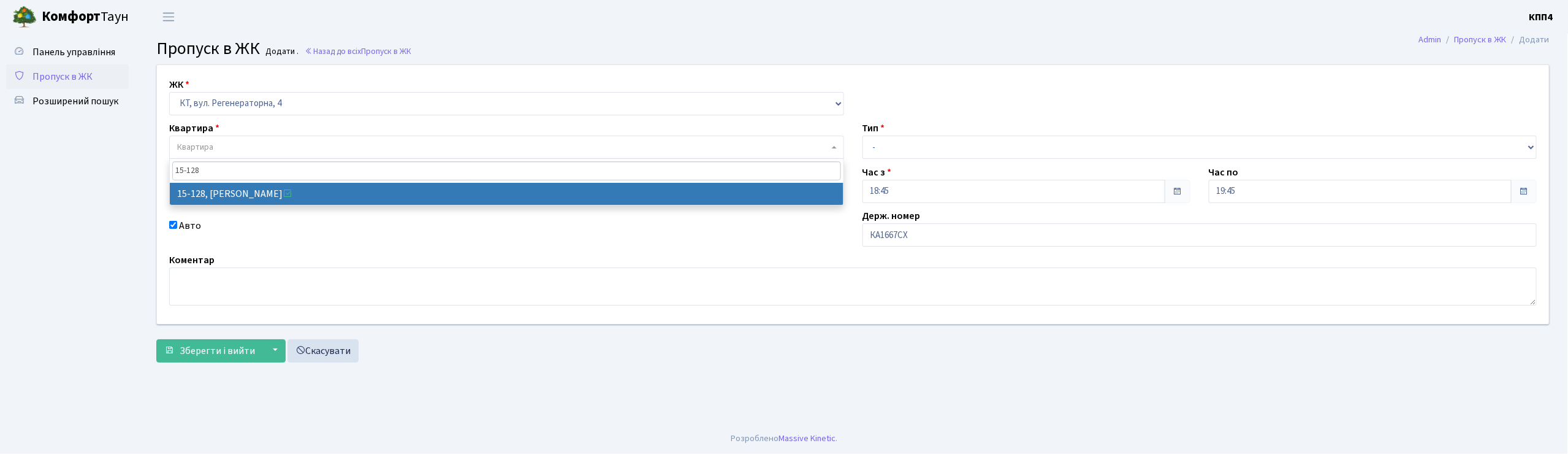
type input "15-128"
select select "8903"
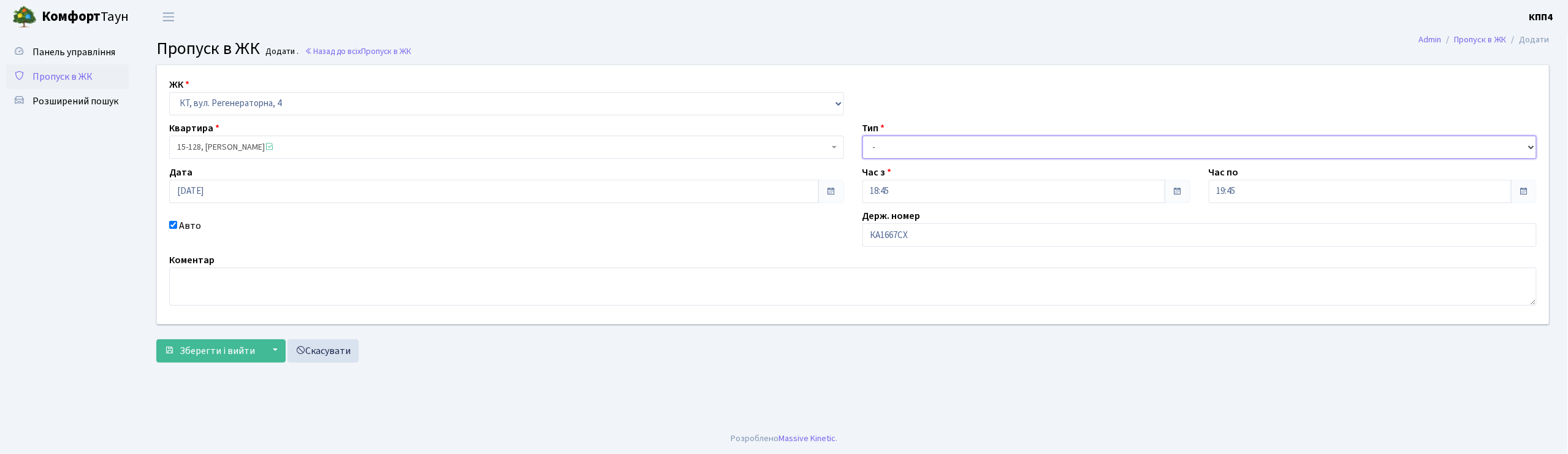
click at [884, 152] on select "- Доставка Таксі Гості Сервіс" at bounding box center [1200, 147] width 675 height 23
select select "2"
click at [862, 136] on select "- Доставка Таксі Гості Сервіс" at bounding box center [1200, 147] width 675 height 23
click at [246, 356] on span "Зберегти і вийти" at bounding box center [217, 351] width 75 height 14
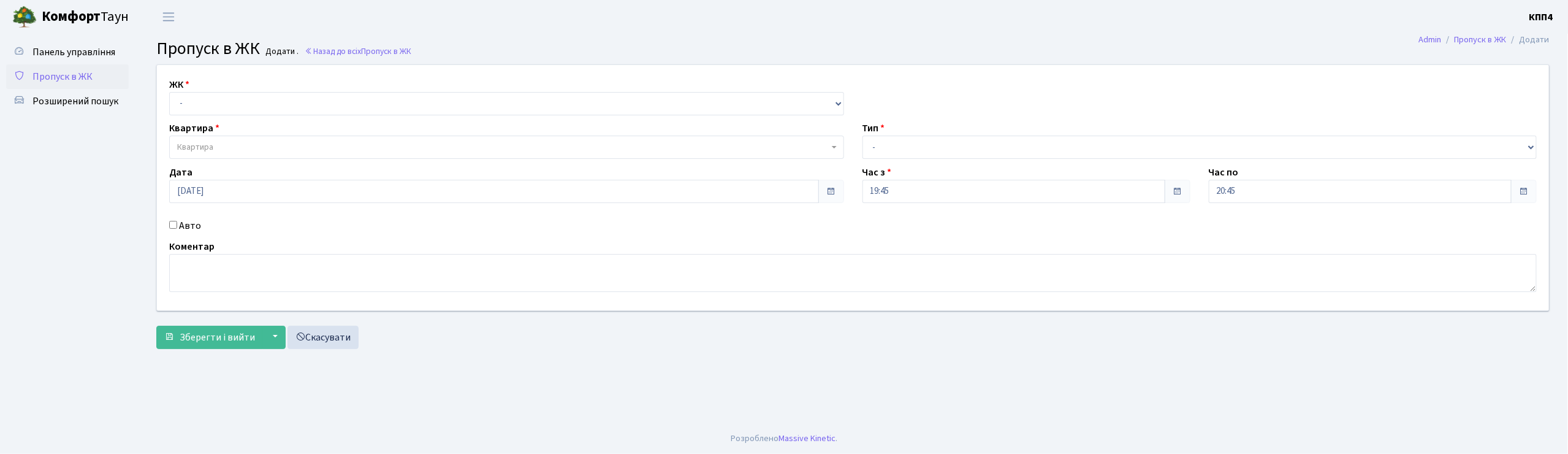
click at [173, 228] on input "Авто" at bounding box center [174, 225] width 8 height 8
checkbox input "true"
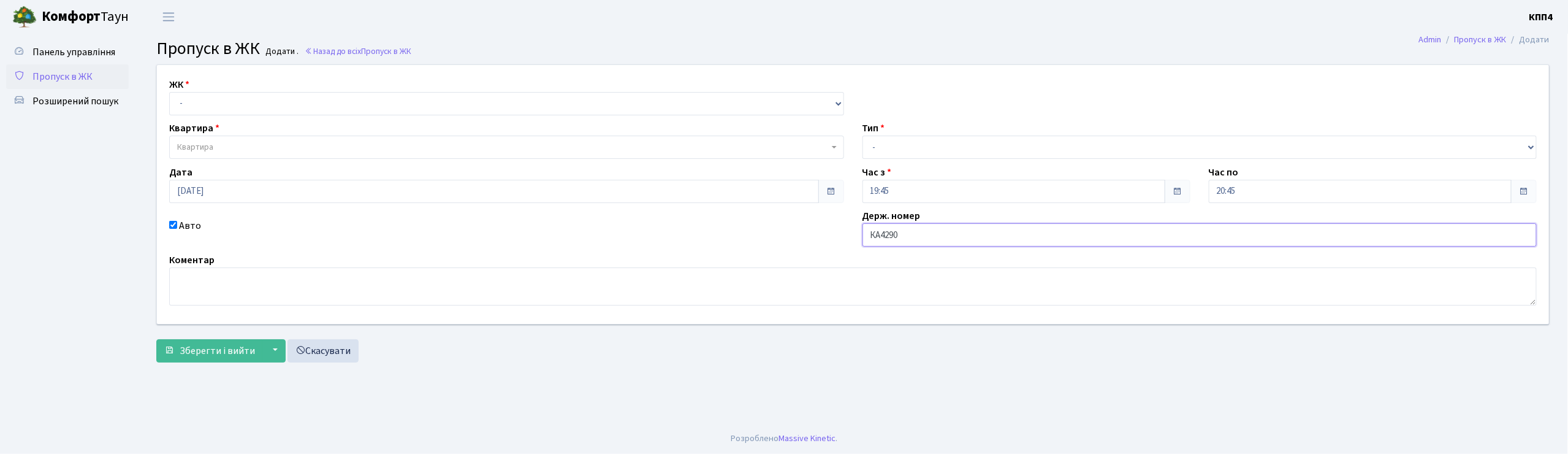
type input "КА4290ТЕ"
click at [191, 94] on select "- КТ, вул. Регенераторна, 4 КТ2, просп. [STREET_ADDRESS] [STREET_ADDRESS] [PERS…" at bounding box center [507, 104] width 675 height 23
select select "271"
click at [169, 92] on select "- КТ, вул. Регенераторна, 4 КТ2, просп. [STREET_ADDRESS] [STREET_ADDRESS] [PERS…" at bounding box center [507, 104] width 675 height 23
select select
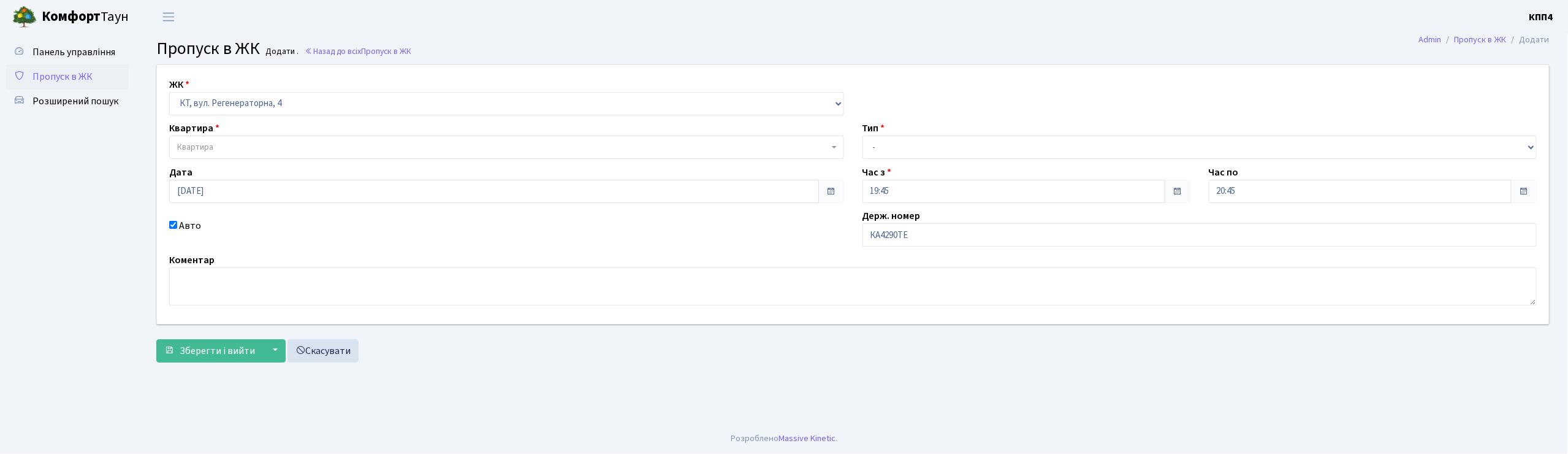
click at [195, 138] on span "Квартира" at bounding box center [507, 147] width 675 height 23
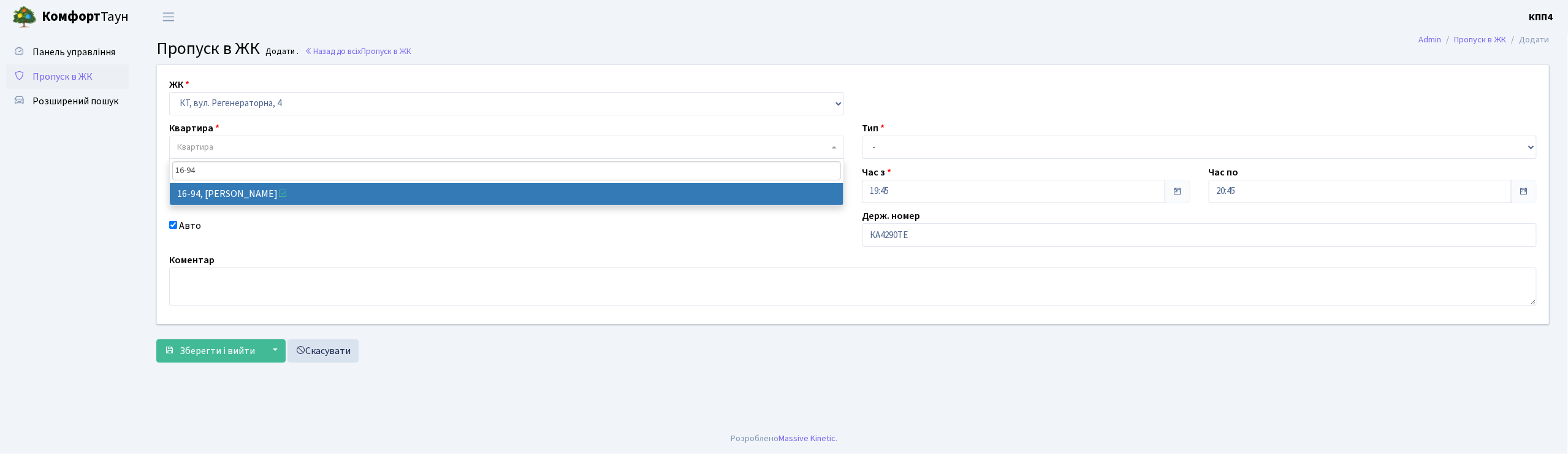
type input "16-94"
select select "8655"
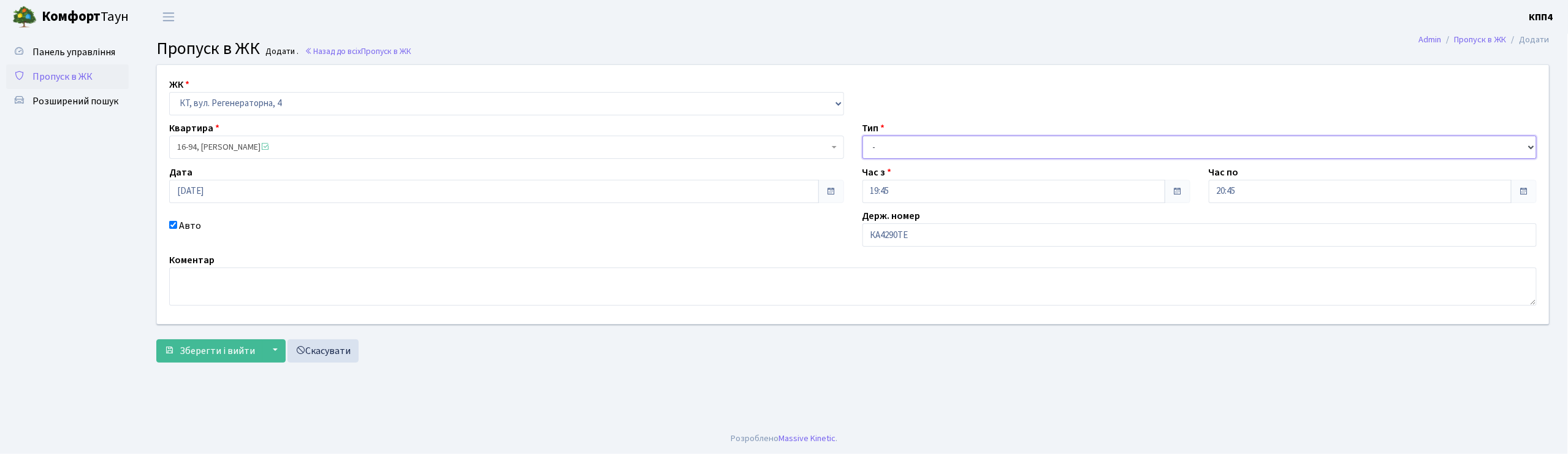
click at [879, 151] on select "- Доставка Таксі Гості Сервіс" at bounding box center [1200, 147] width 675 height 23
select select "2"
click at [862, 136] on select "- Доставка Таксі Гості Сервіс" at bounding box center [1200, 147] width 675 height 23
click at [199, 355] on span "Зберегти і вийти" at bounding box center [217, 351] width 75 height 14
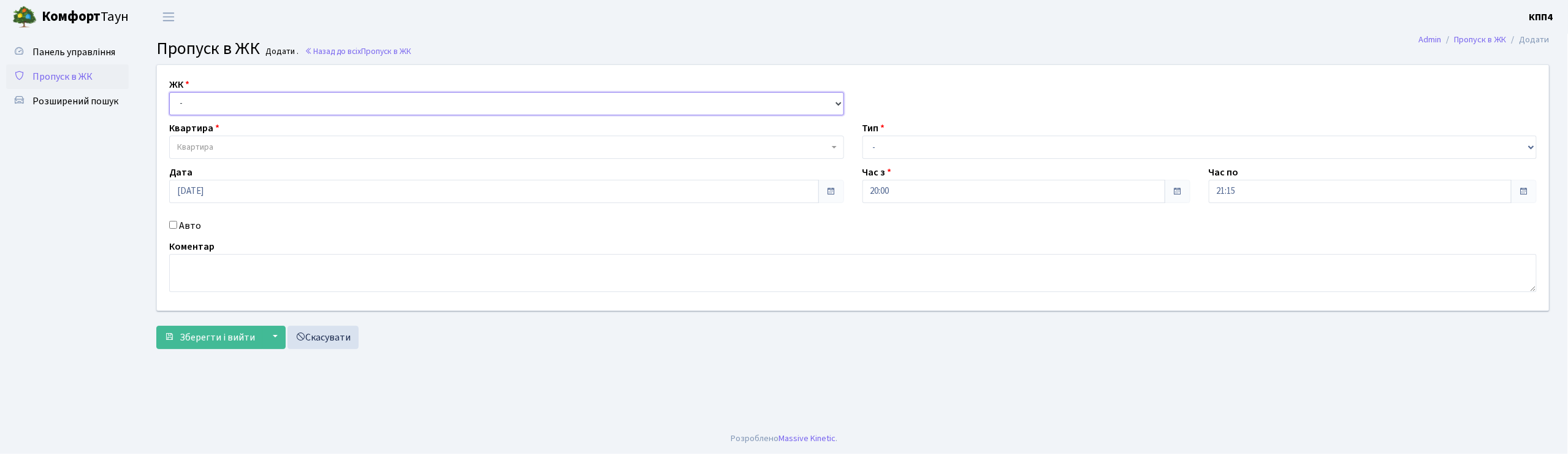
click at [204, 96] on select "- КТ, вул. Регенераторна, 4 КТ2, просп. [STREET_ADDRESS] [STREET_ADDRESS] [PERS…" at bounding box center [507, 104] width 675 height 23
select select "271"
click at [169, 92] on select "- КТ, вул. Регенераторна, 4 КТ2, просп. [STREET_ADDRESS] [STREET_ADDRESS] [PERS…" at bounding box center [507, 104] width 675 height 23
select select
click at [211, 148] on span "Квартира" at bounding box center [195, 147] width 36 height 12
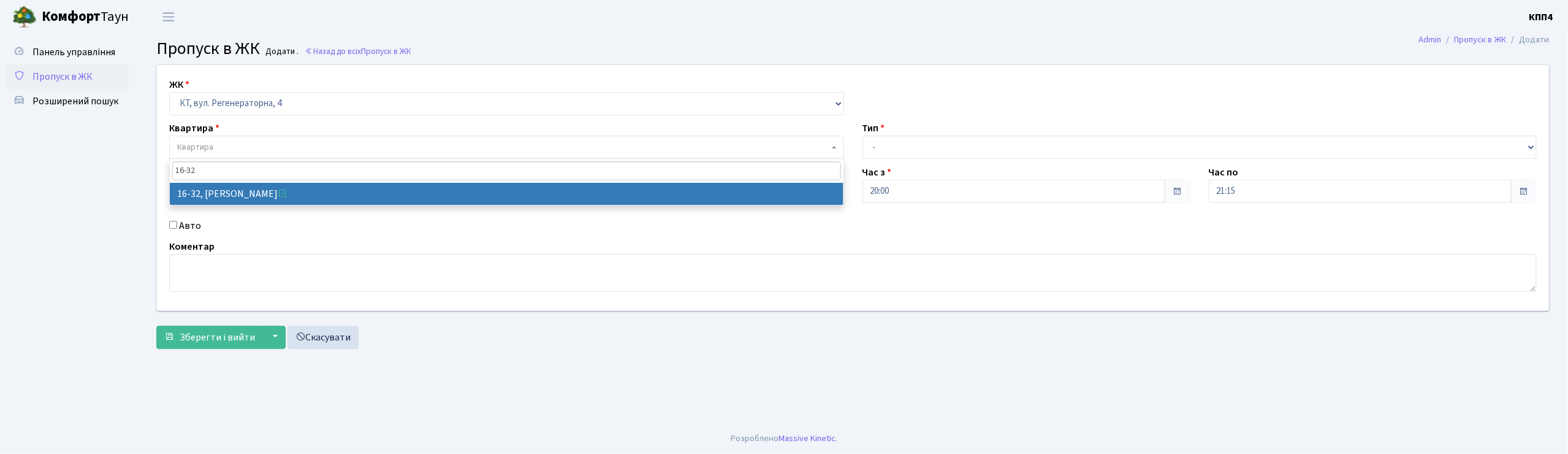
type input "16-32"
select select "8593"
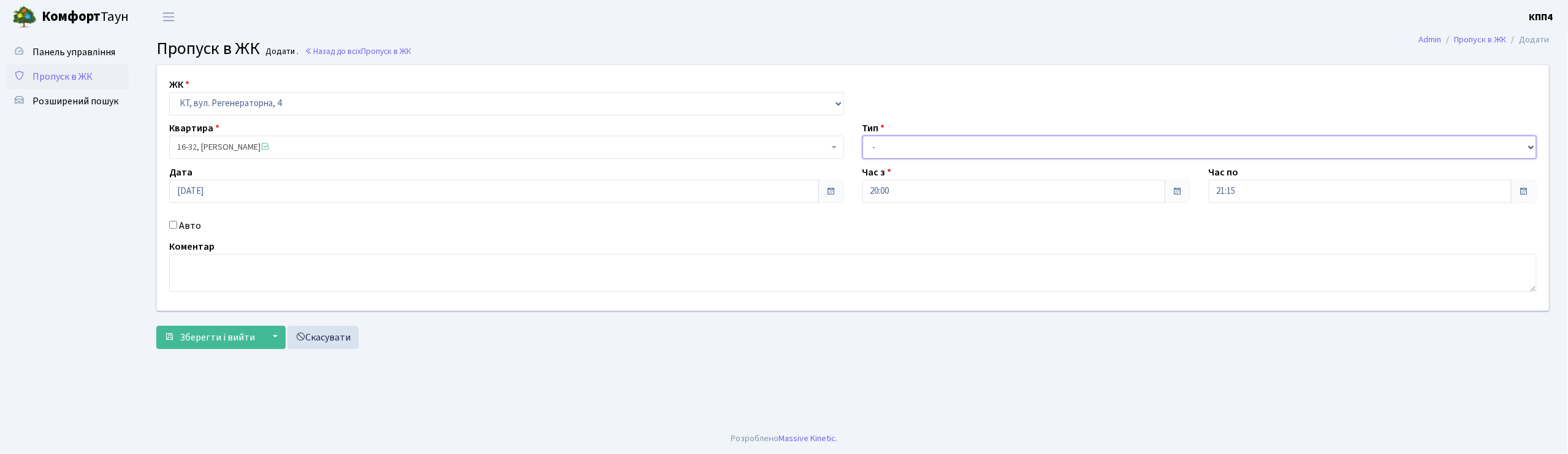
click at [886, 147] on select "- Доставка Таксі Гості Сервіс" at bounding box center [1200, 147] width 675 height 23
select select "1"
click at [862, 136] on select "- Доставка Таксі Гості Сервіс" at bounding box center [1200, 147] width 675 height 23
click at [234, 335] on span "Зберегти і вийти" at bounding box center [217, 337] width 75 height 14
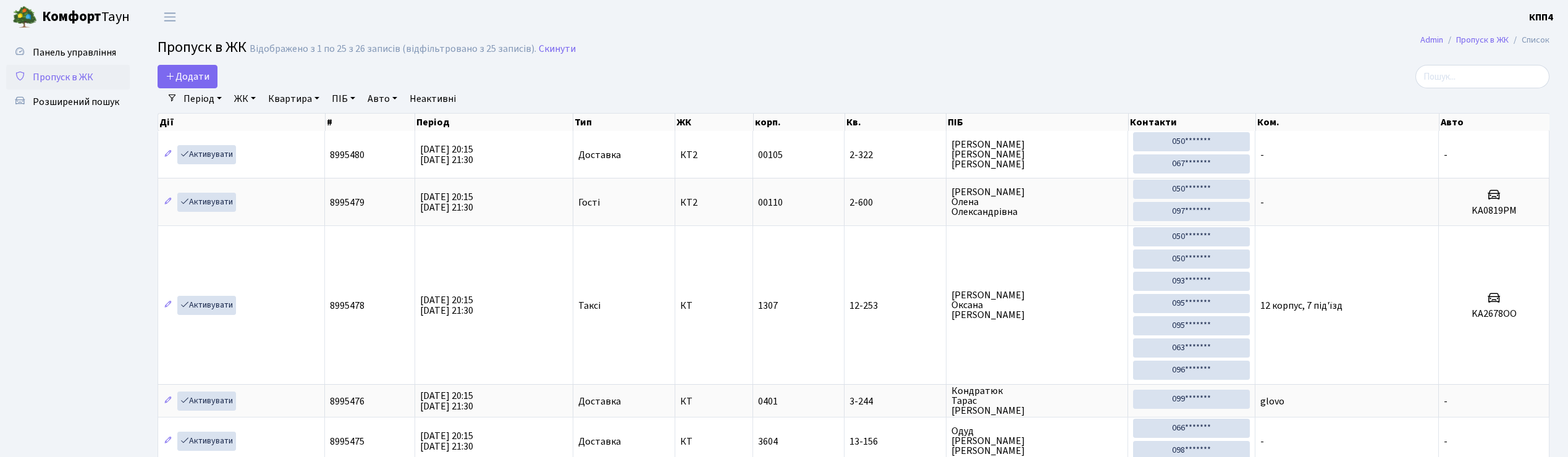
select select "25"
